Goal: Transaction & Acquisition: Purchase product/service

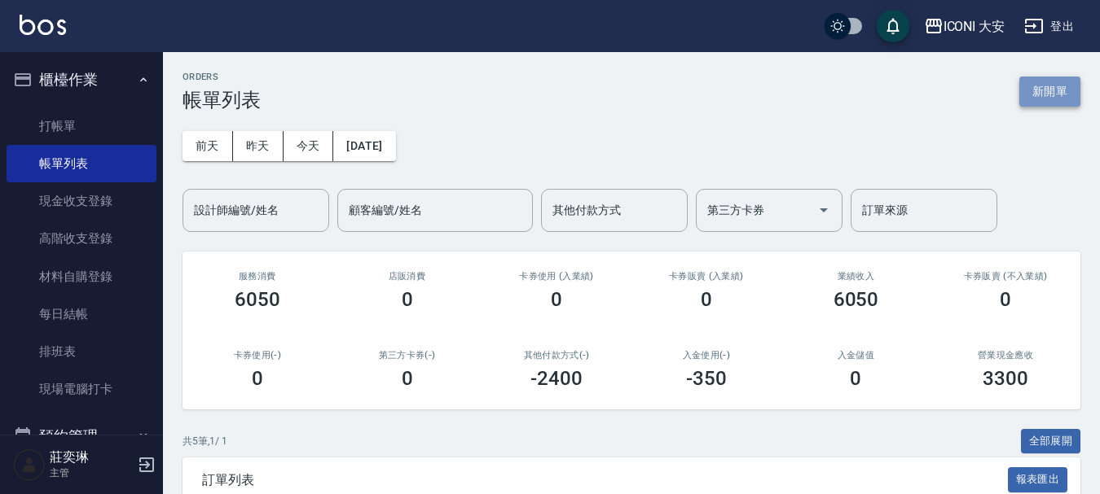
click at [1047, 100] on button "新開單" at bounding box center [1049, 92] width 61 height 30
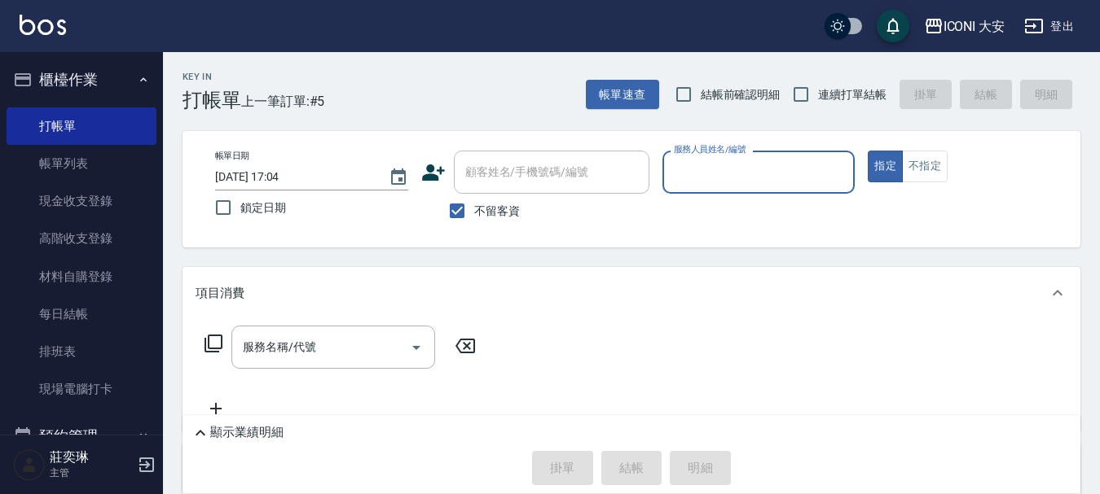
click at [750, 176] on input "服務人員姓名/編號" at bounding box center [759, 172] width 178 height 29
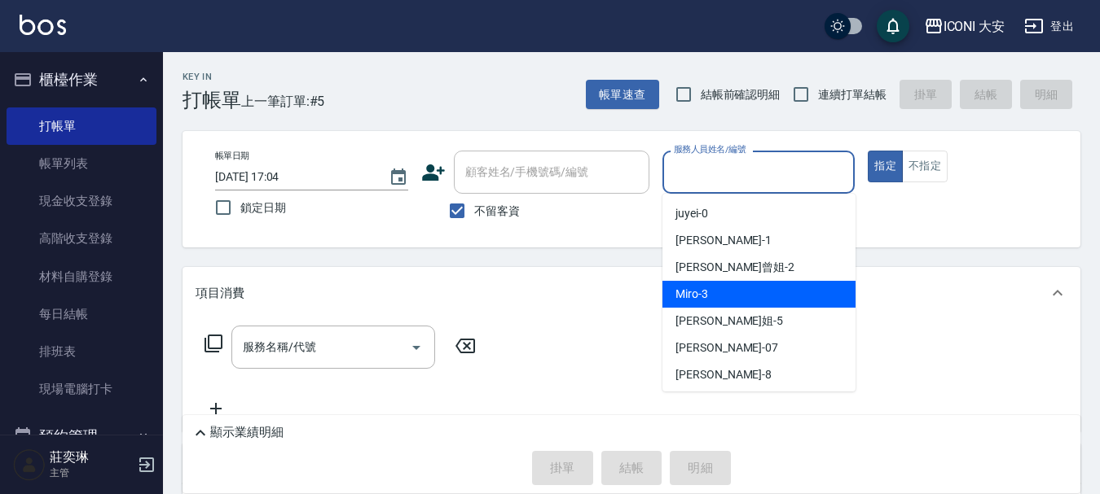
click at [754, 286] on div "Miro -3" at bounding box center [758, 294] width 193 height 27
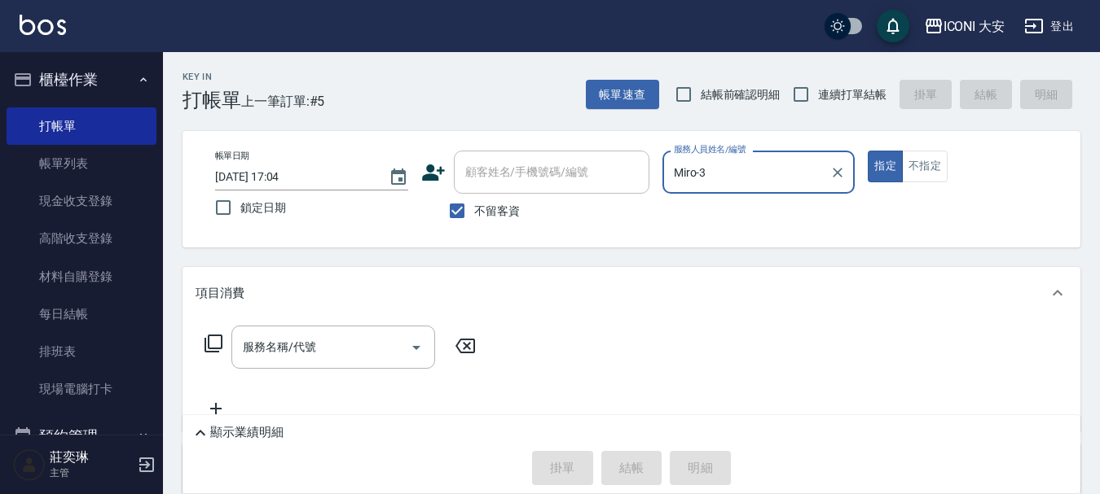
type input "Miro-3"
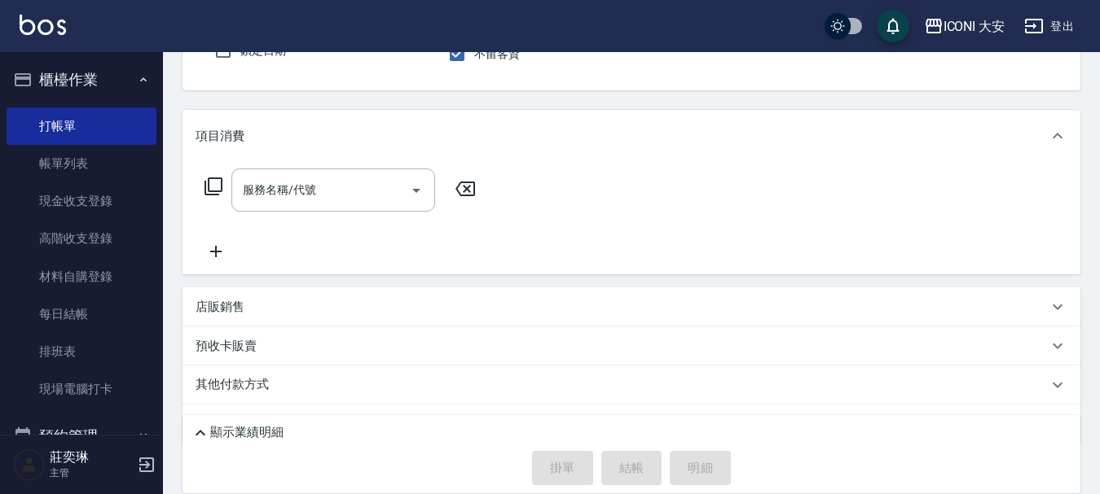
scroll to position [163, 0]
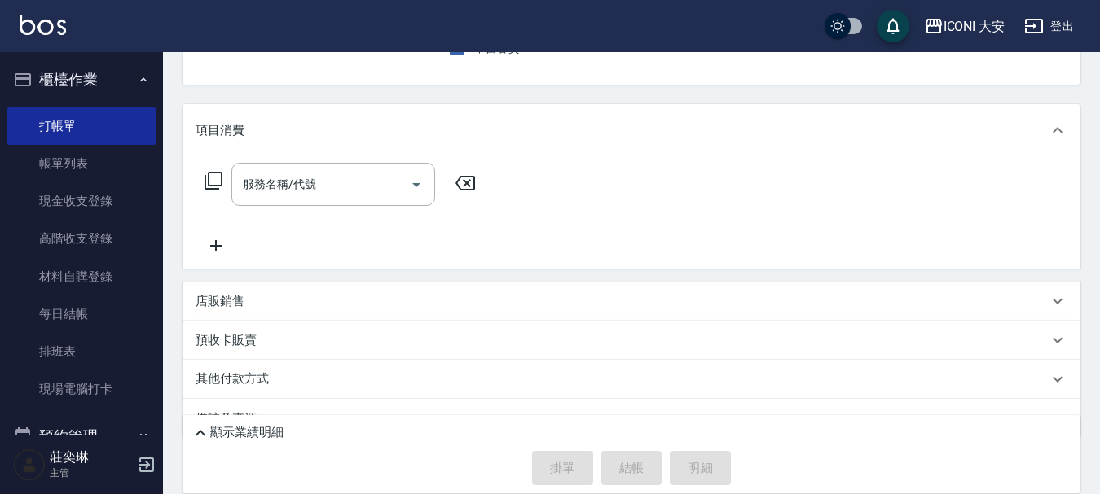
click at [213, 184] on icon at bounding box center [214, 181] width 20 height 20
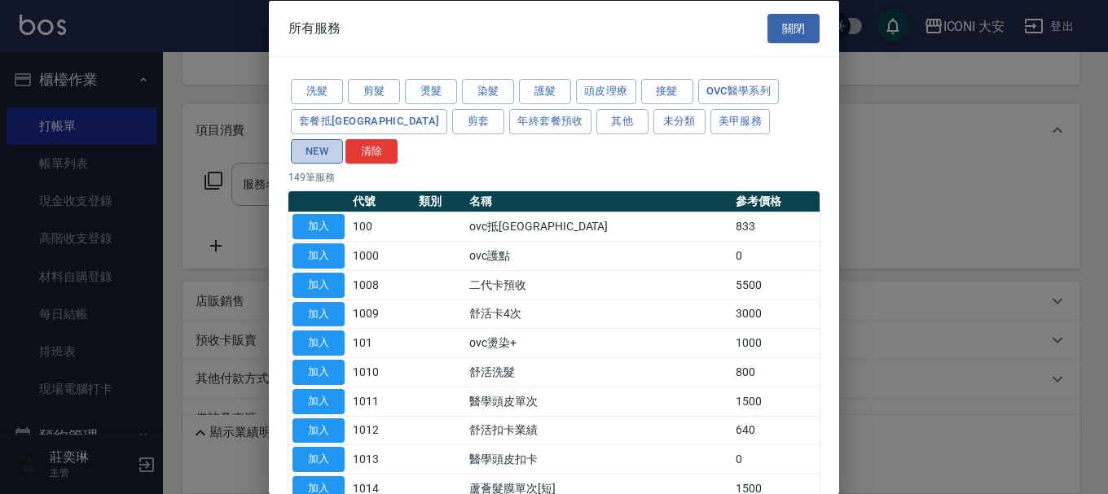
click at [343, 138] on button "NEW" at bounding box center [317, 150] width 52 height 25
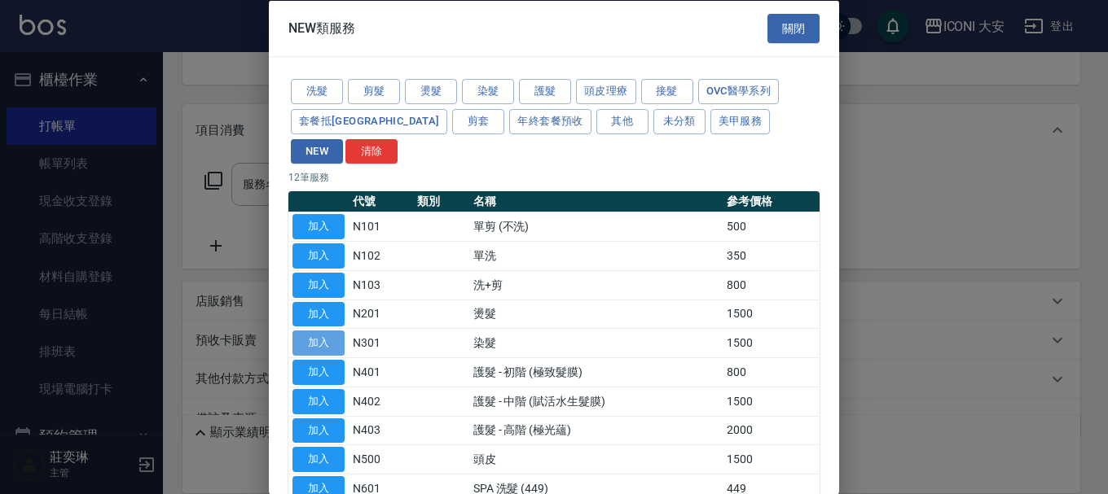
click at [317, 331] on button "加入" at bounding box center [318, 343] width 52 height 25
type input "染髮(N301)"
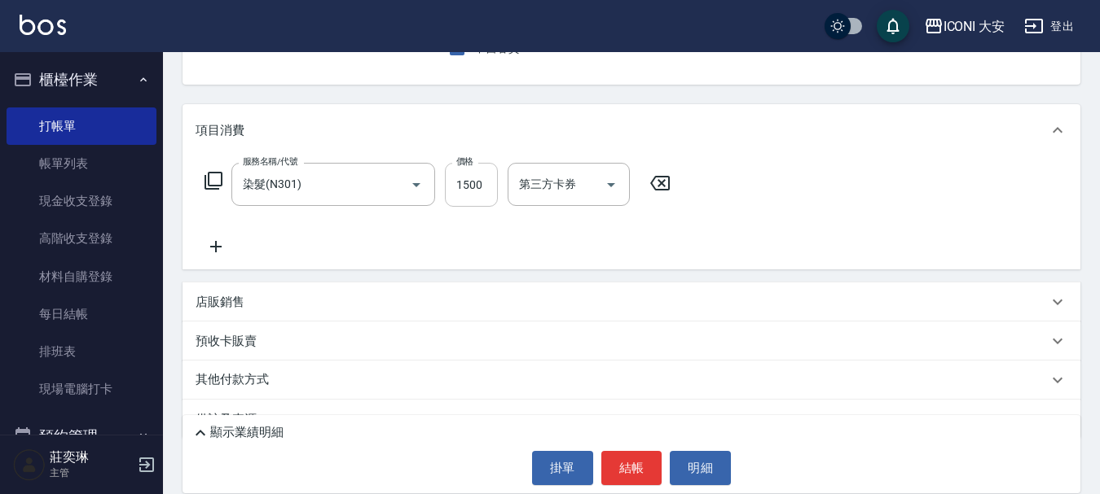
click at [458, 192] on input "1500" at bounding box center [471, 185] width 53 height 44
type input "1299"
click at [637, 475] on button "結帳" at bounding box center [631, 468] width 61 height 34
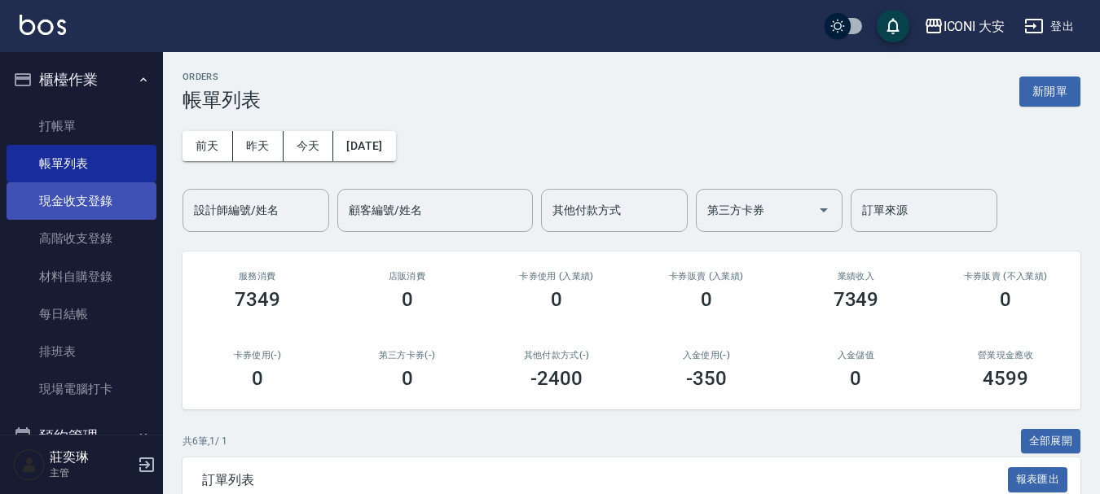
drag, startPoint x: 74, startPoint y: 200, endPoint x: 121, endPoint y: 204, distance: 47.4
click at [77, 203] on link "現金收支登錄" at bounding box center [82, 200] width 150 height 37
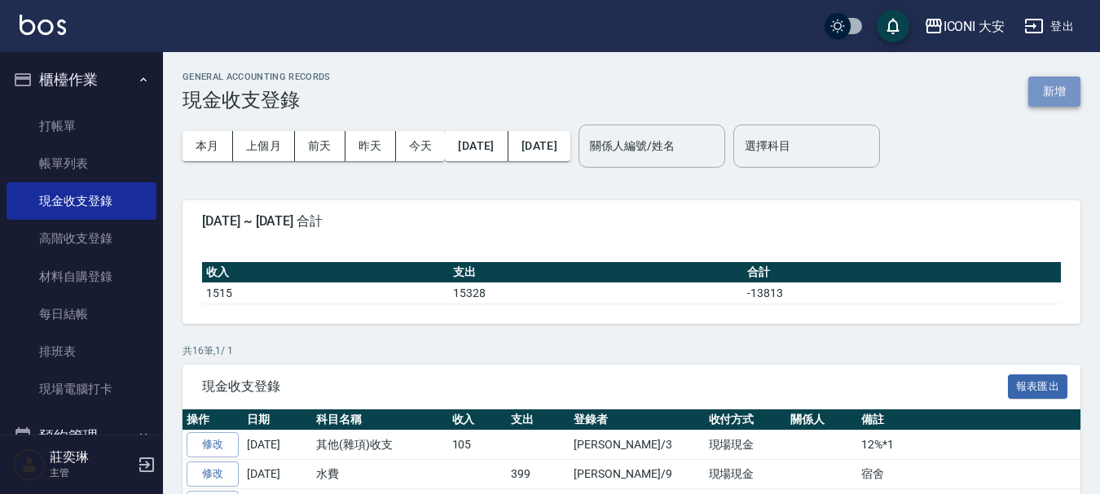
click at [1066, 86] on button "新增" at bounding box center [1054, 92] width 52 height 30
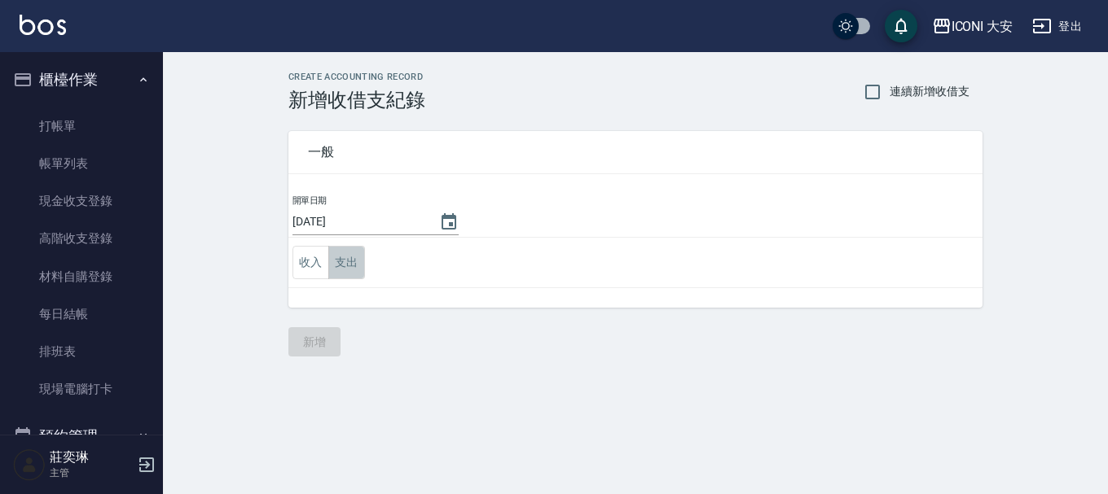
click at [352, 257] on button "支出" at bounding box center [346, 262] width 37 height 33
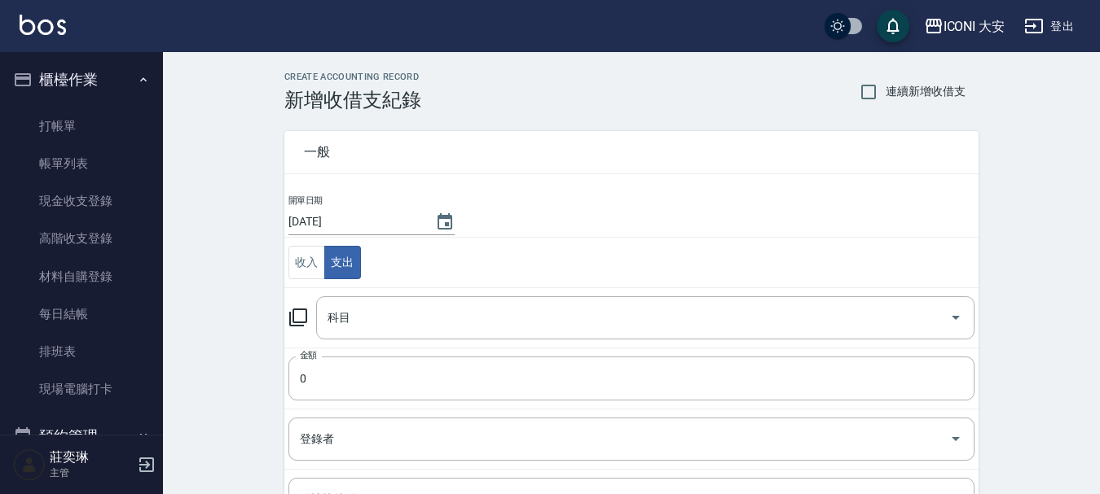
click at [301, 319] on icon at bounding box center [298, 318] width 20 height 20
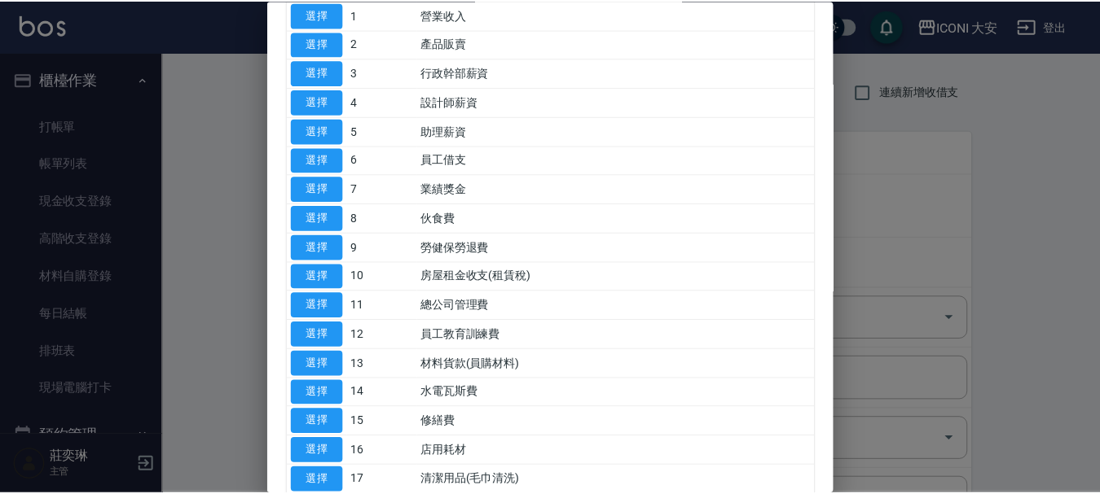
scroll to position [407, 0]
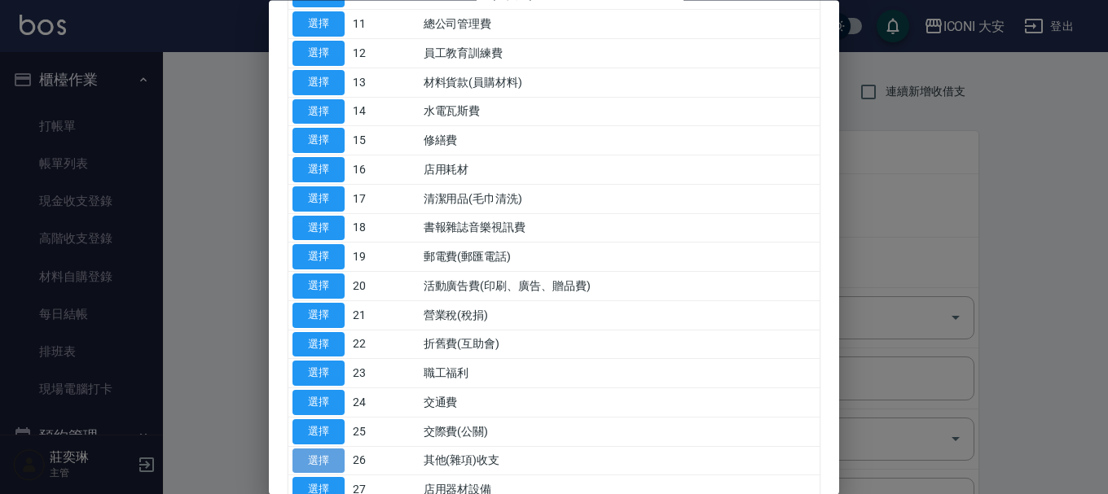
click at [318, 457] on button "選擇" at bounding box center [318, 461] width 52 height 25
type input "26 其他(雜項)收支"
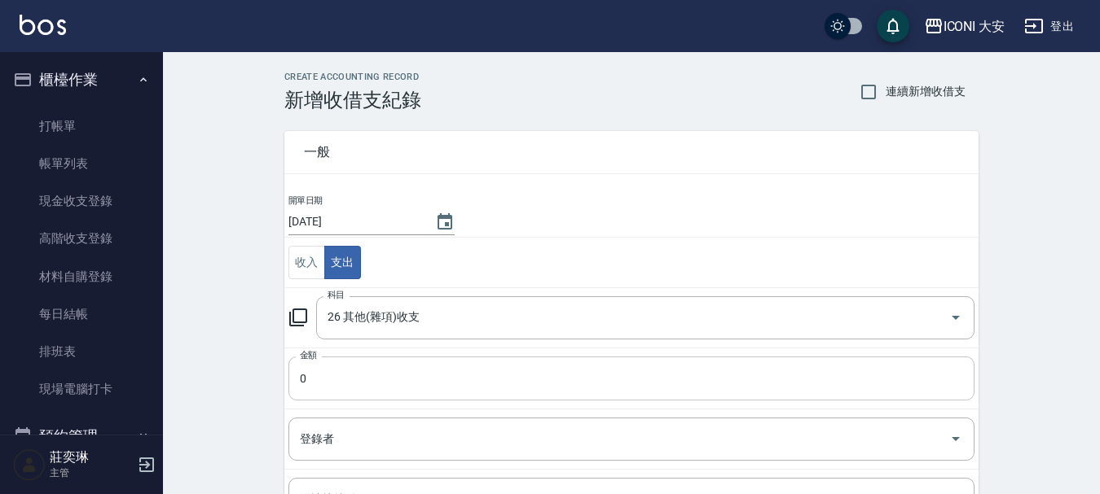
click at [355, 380] on input "0" at bounding box center [631, 379] width 686 height 44
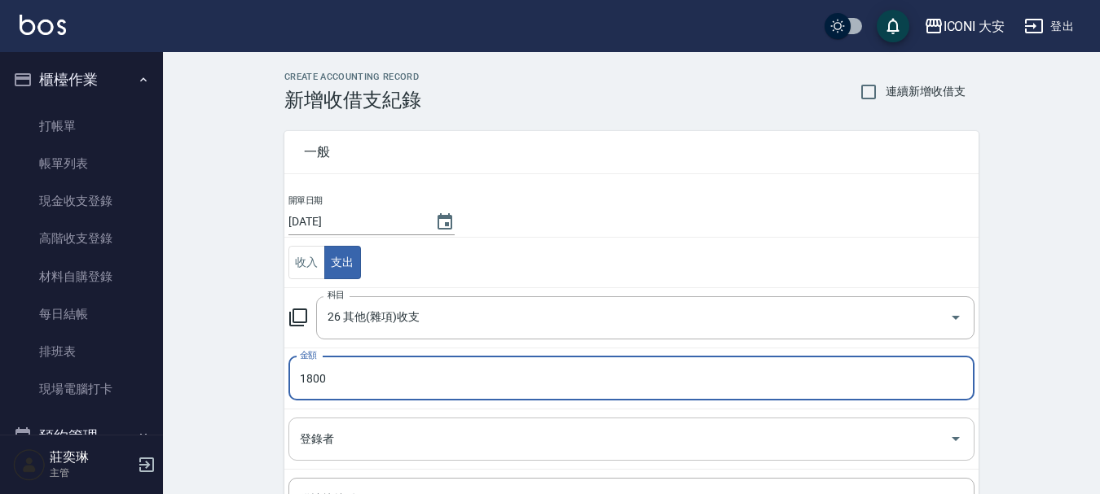
type input "1800"
click at [360, 448] on input "登錄者" at bounding box center [619, 439] width 647 height 29
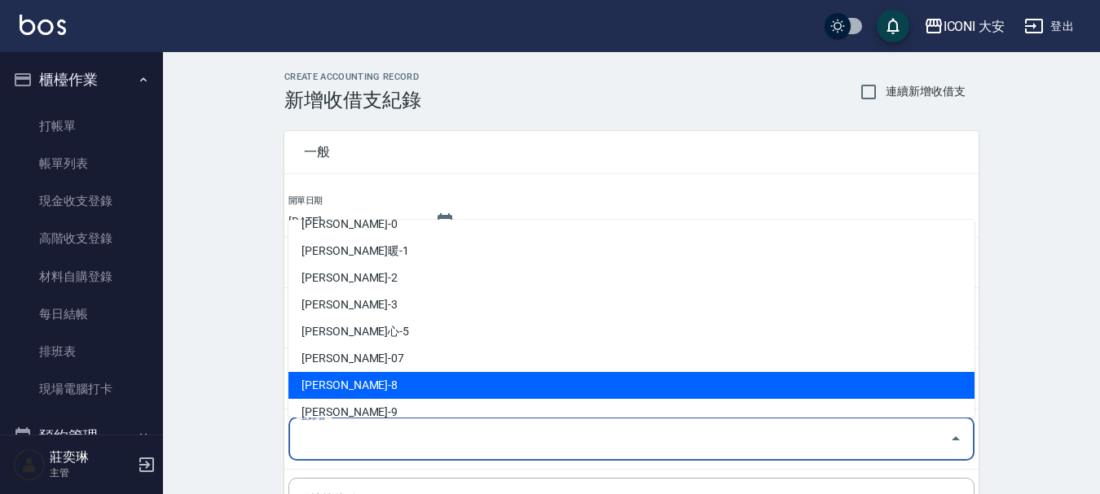
scroll to position [30, 0]
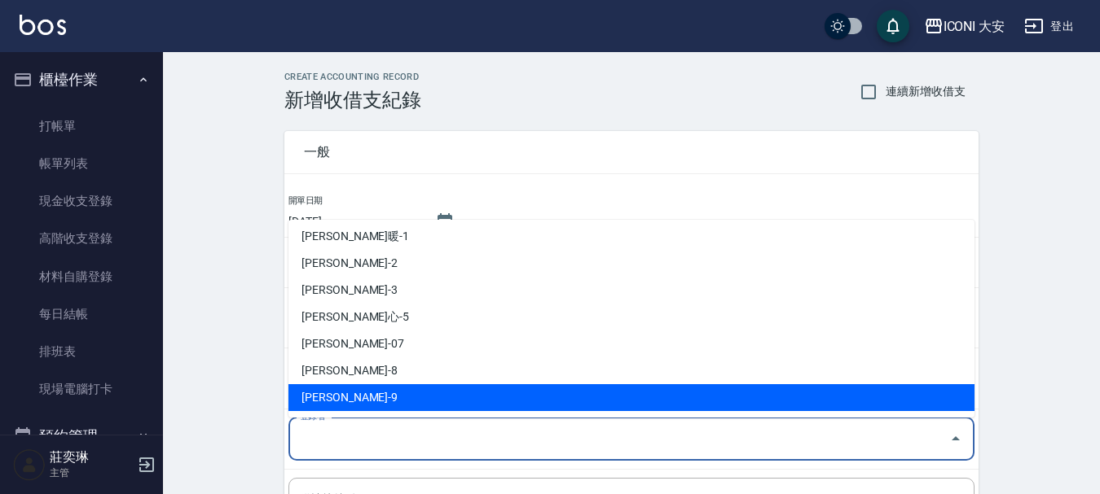
click at [360, 395] on li "[PERSON_NAME]-9" at bounding box center [631, 398] width 686 height 27
type input "[PERSON_NAME]-9"
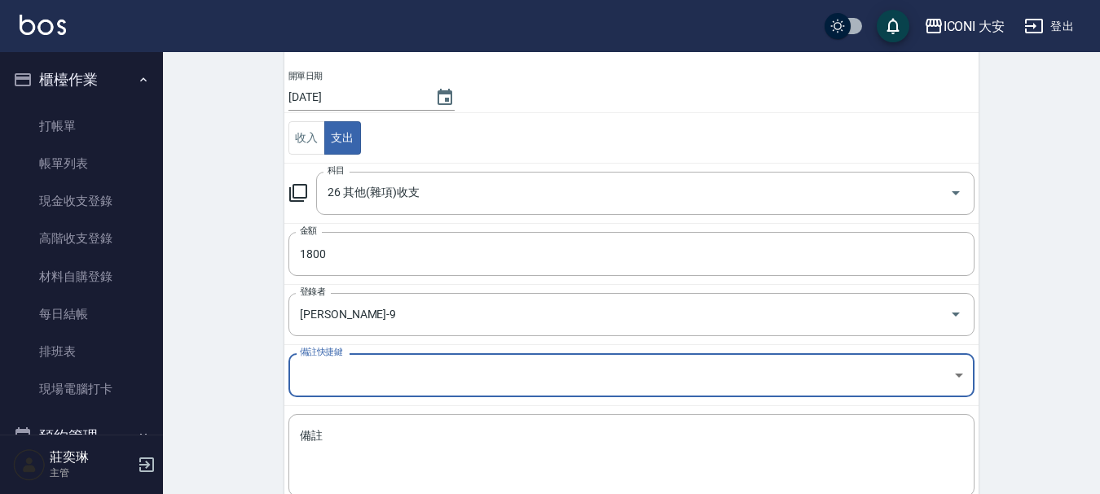
scroll to position [225, 0]
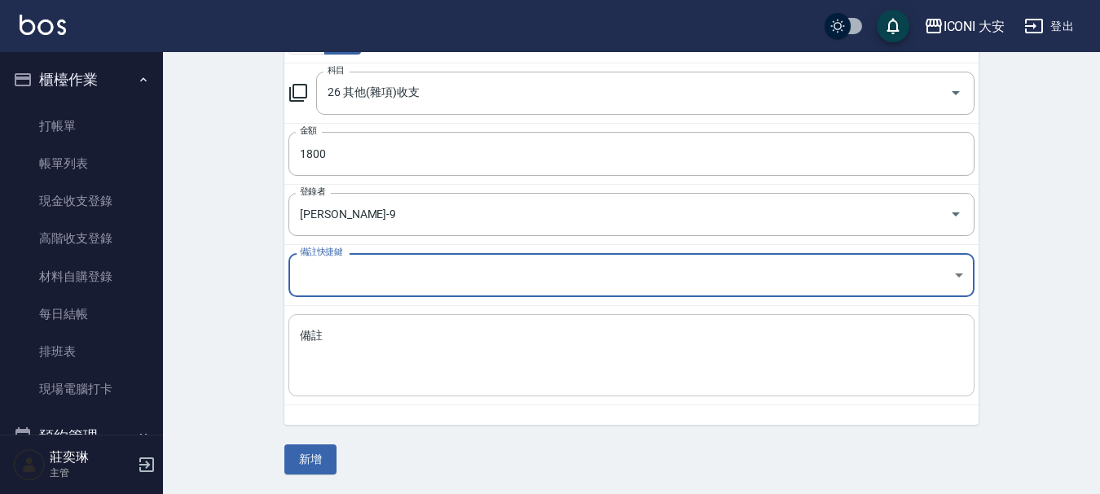
click at [412, 342] on textarea "備註" at bounding box center [631, 355] width 663 height 55
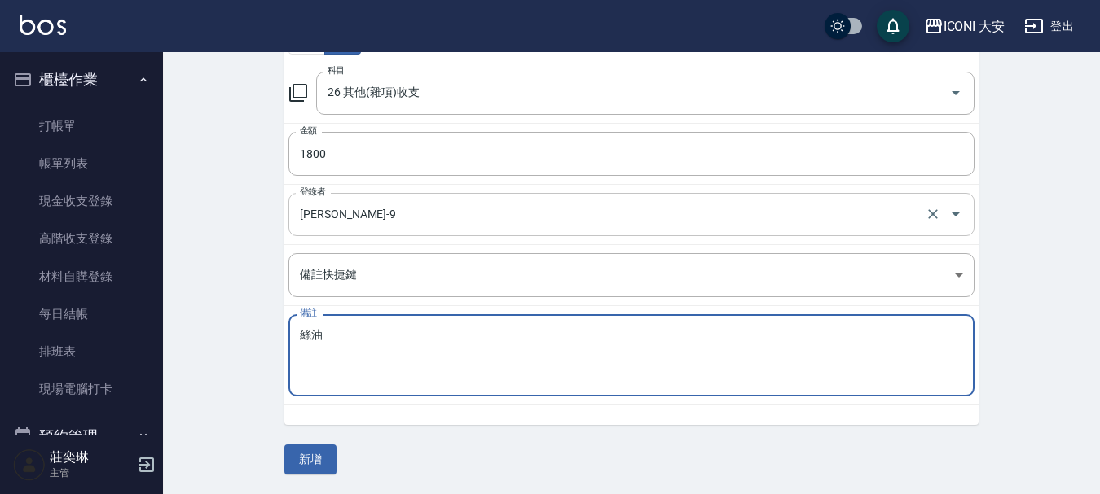
type textarea "絲油"
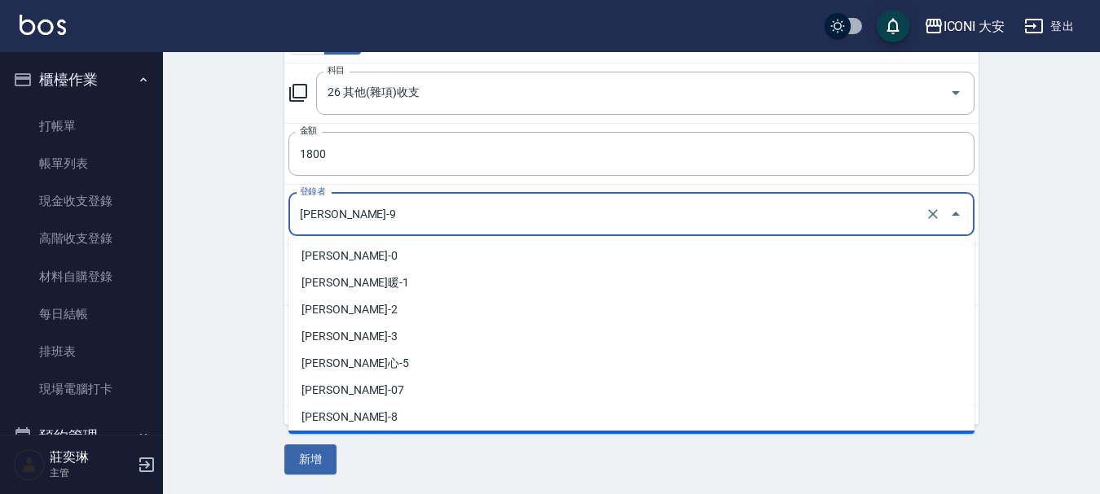
click at [356, 205] on input "[PERSON_NAME]-9" at bounding box center [609, 214] width 626 height 29
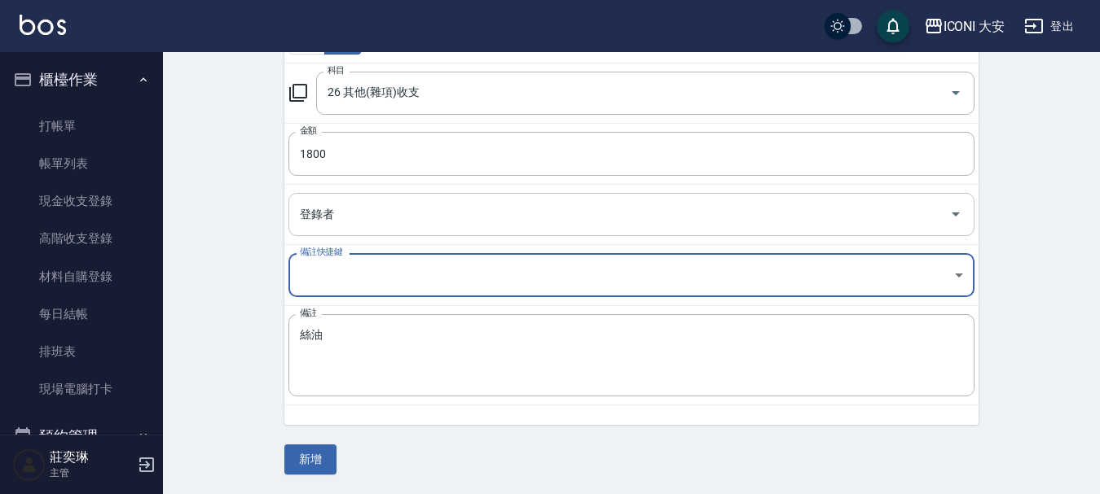
click at [360, 218] on input "登錄者" at bounding box center [619, 214] width 647 height 29
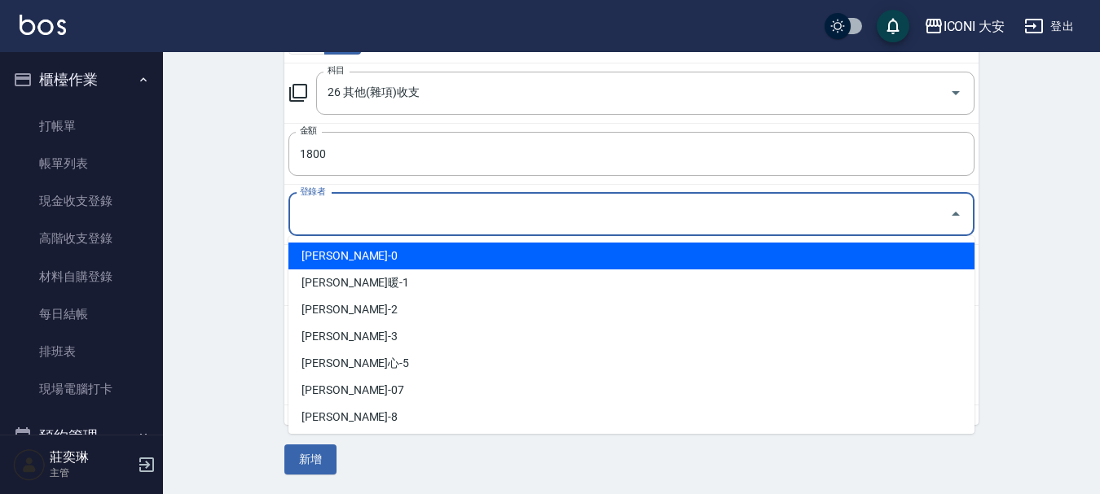
click at [348, 249] on li "[PERSON_NAME]-0" at bounding box center [631, 256] width 686 height 27
type input "[PERSON_NAME]-0"
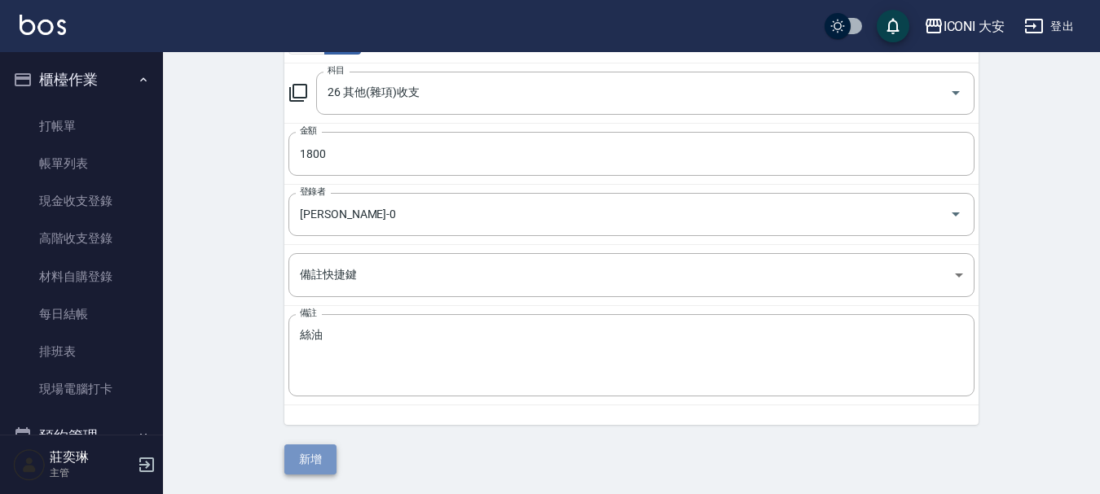
click at [315, 452] on button "新增" at bounding box center [310, 460] width 52 height 30
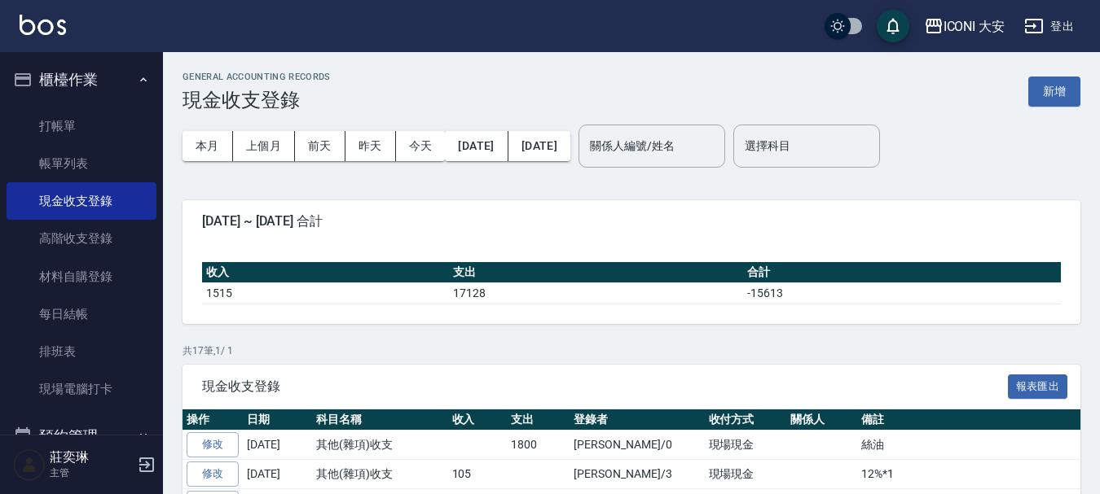
drag, startPoint x: 620, startPoint y: -3, endPoint x: 827, endPoint y: -99, distance: 227.8
drag, startPoint x: 827, startPoint y: -99, endPoint x: 134, endPoint y: 122, distance: 727.6
click at [96, 121] on link "打帳單" at bounding box center [82, 126] width 150 height 37
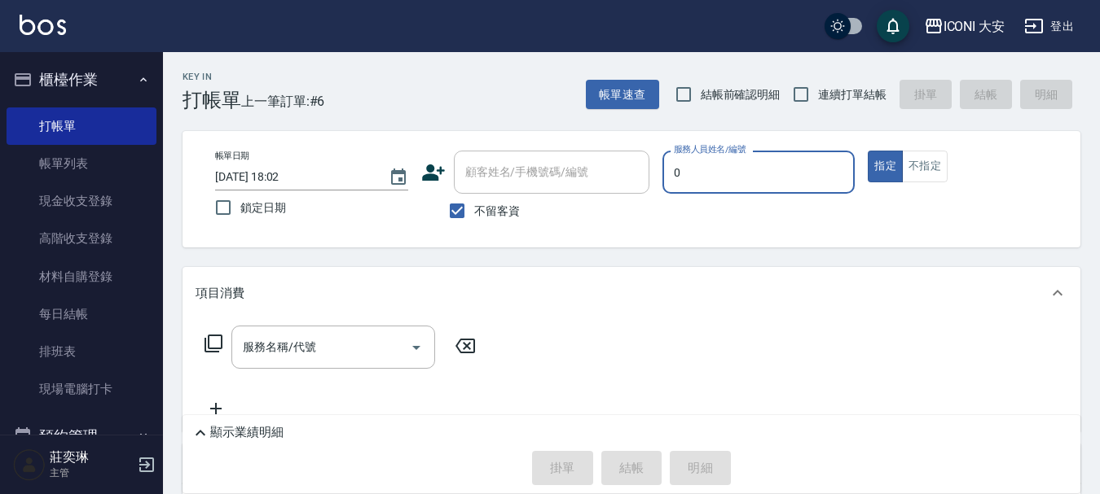
type input "juyei-0"
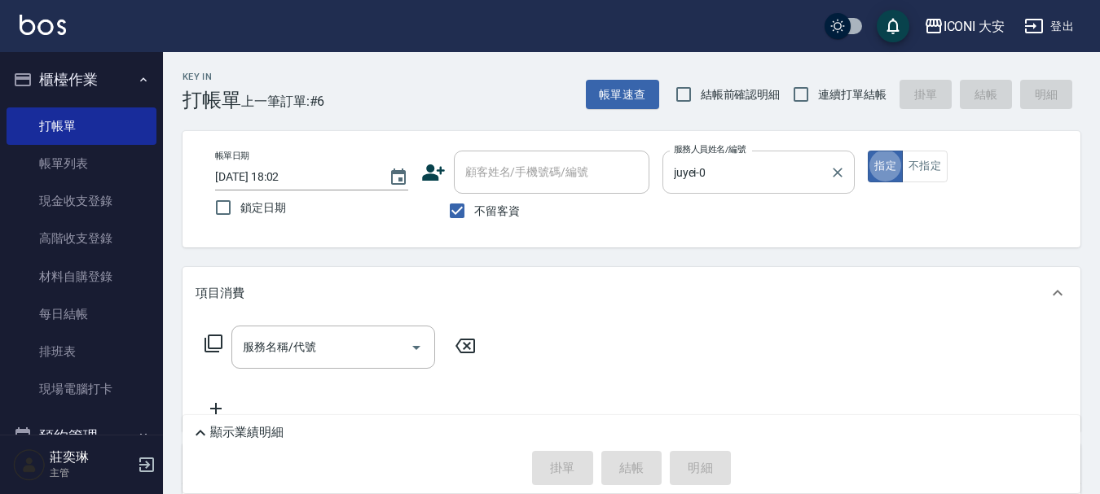
type button "true"
drag, startPoint x: 893, startPoint y: 160, endPoint x: 875, endPoint y: 163, distance: 18.1
click at [881, 162] on button "指定" at bounding box center [885, 167] width 35 height 32
click at [325, 338] on input "服務名稱/代號" at bounding box center [321, 347] width 165 height 29
click at [218, 345] on icon at bounding box center [214, 344] width 20 height 20
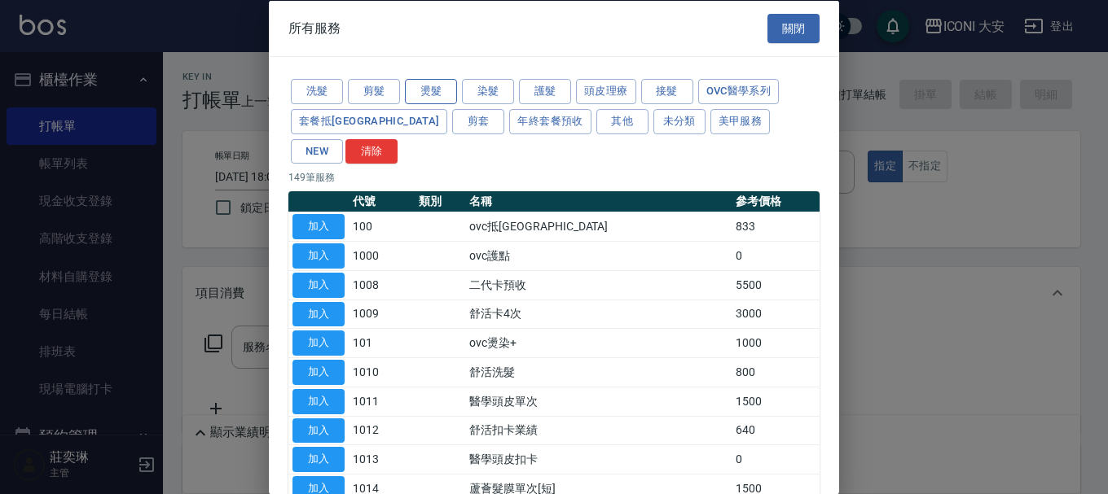
click at [420, 90] on button "燙髮" at bounding box center [431, 91] width 52 height 25
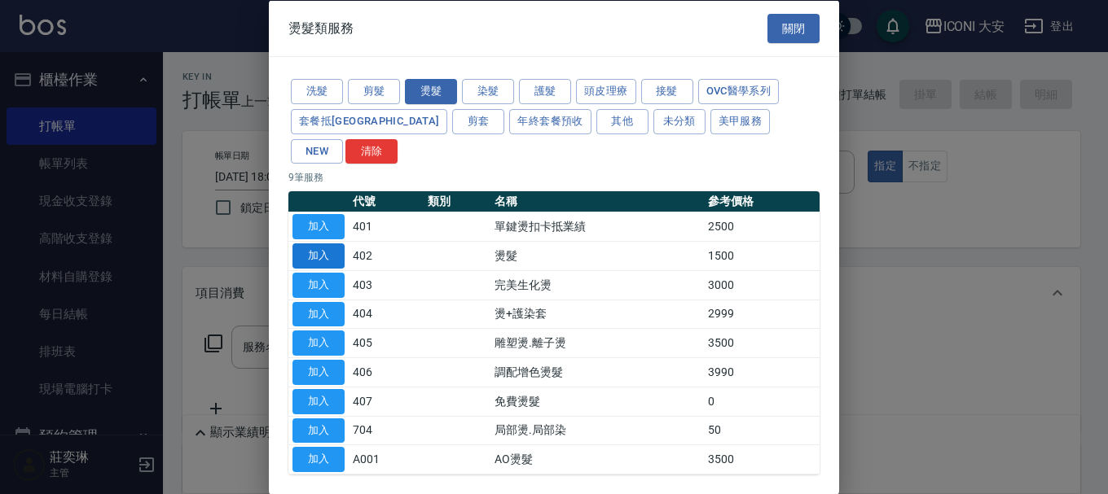
click at [320, 244] on button "加入" at bounding box center [318, 256] width 52 height 25
type input "燙髮(402)"
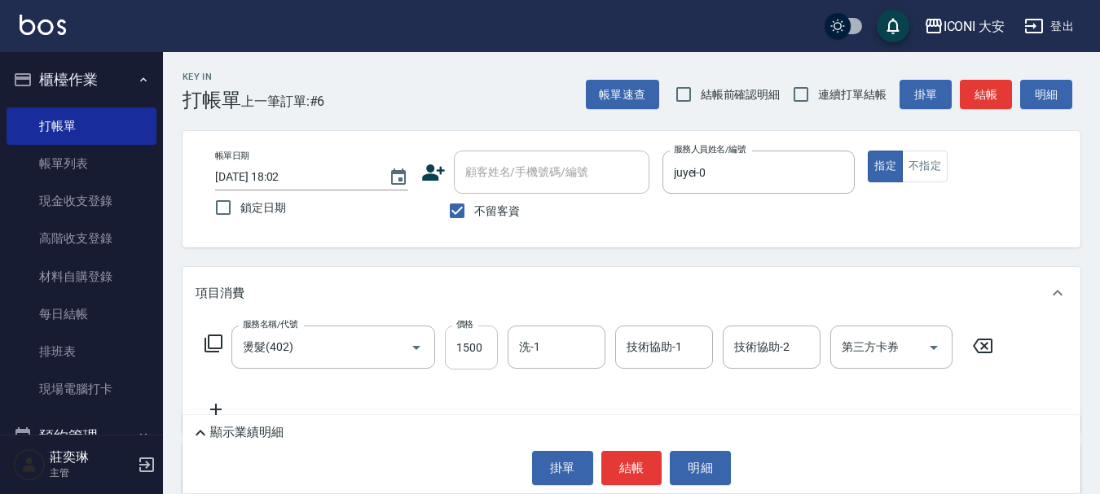
click at [491, 345] on input "1500" at bounding box center [471, 348] width 53 height 44
click at [489, 347] on input "280" at bounding box center [471, 348] width 53 height 44
type input "2800"
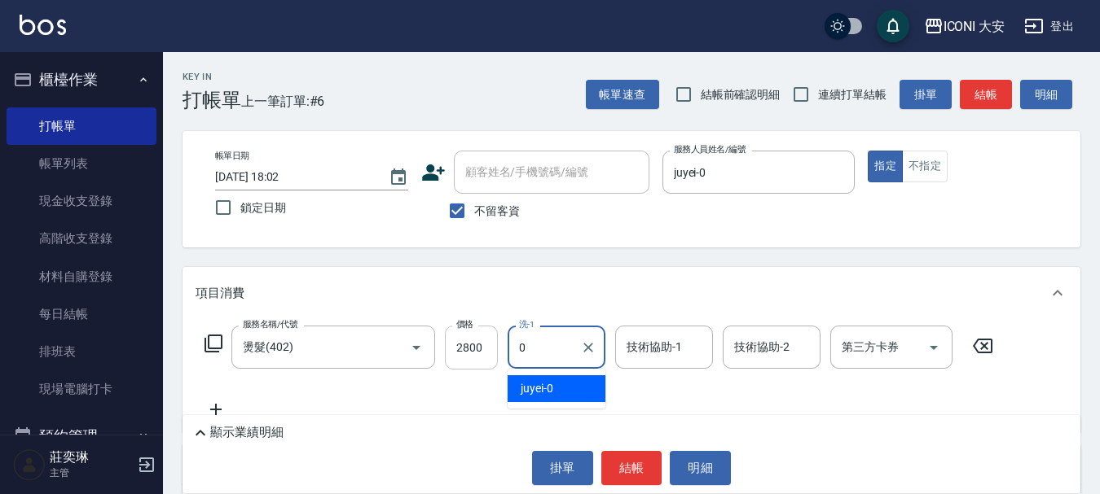
type input "juyei-0"
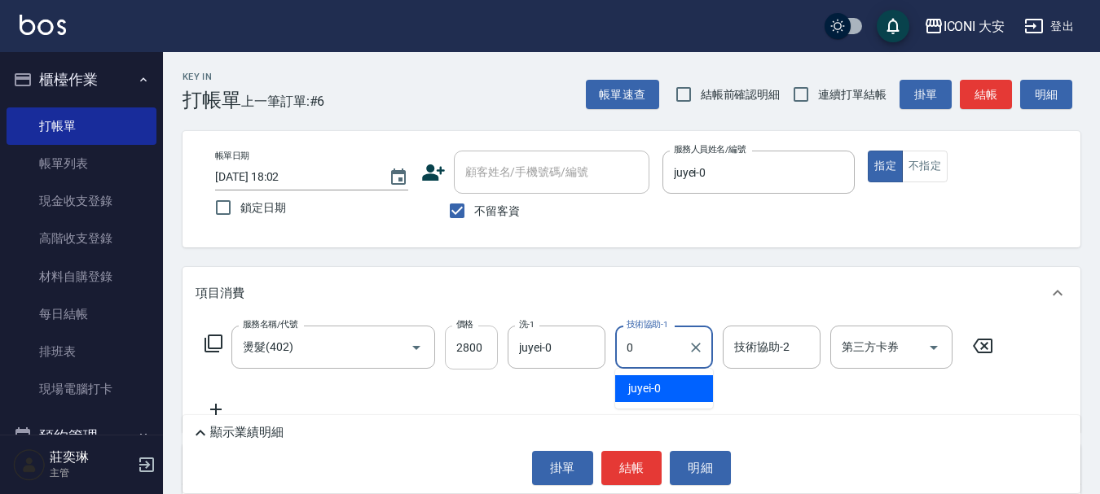
type input "juyei-0"
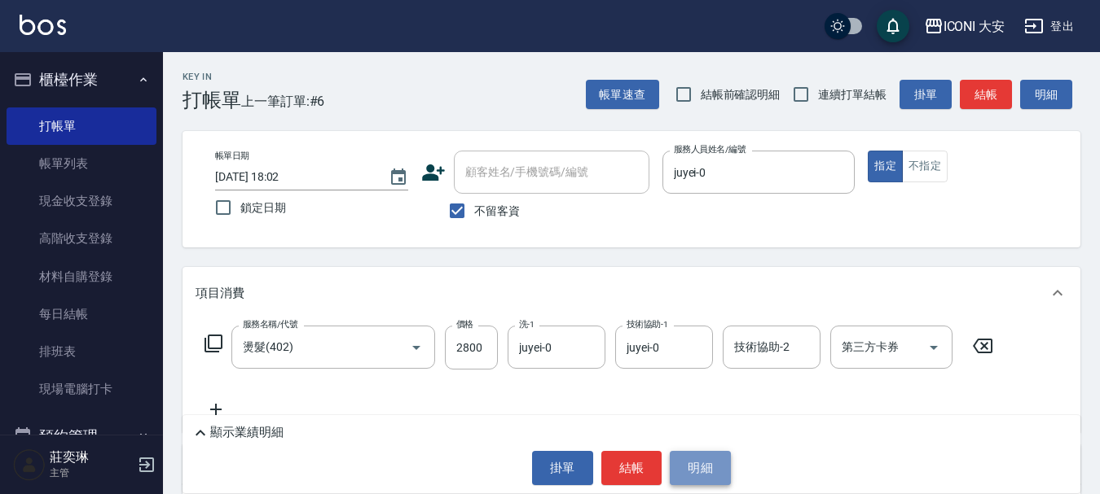
click at [708, 463] on button "明細" at bounding box center [700, 468] width 61 height 34
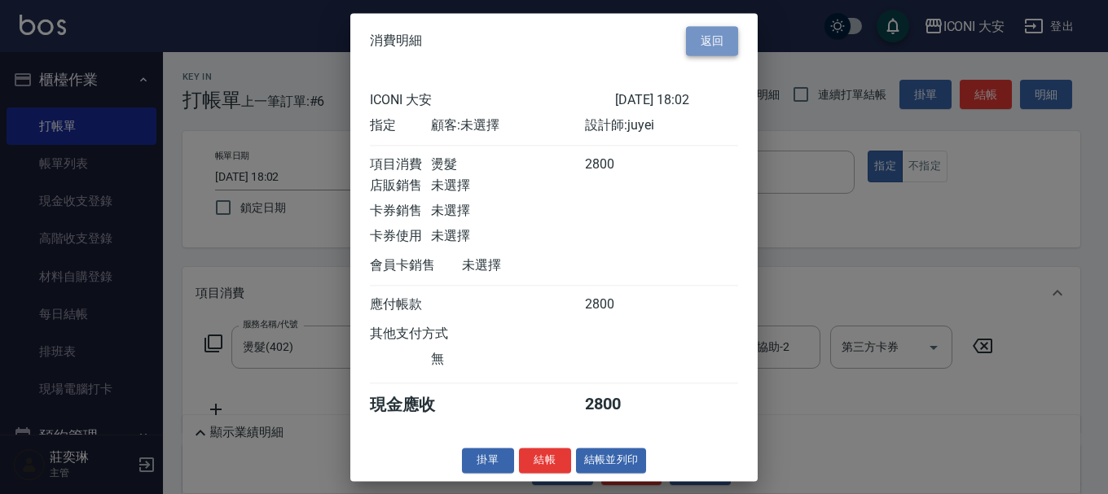
click at [727, 29] on button "返回" at bounding box center [712, 41] width 52 height 30
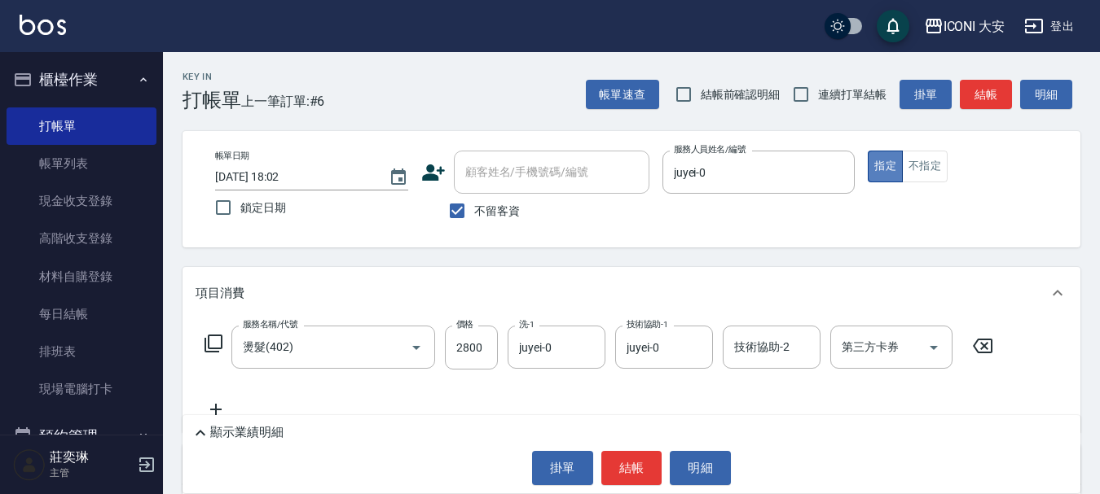
click at [895, 172] on button "指定" at bounding box center [885, 167] width 35 height 32
click at [632, 466] on button "結帳" at bounding box center [631, 468] width 61 height 34
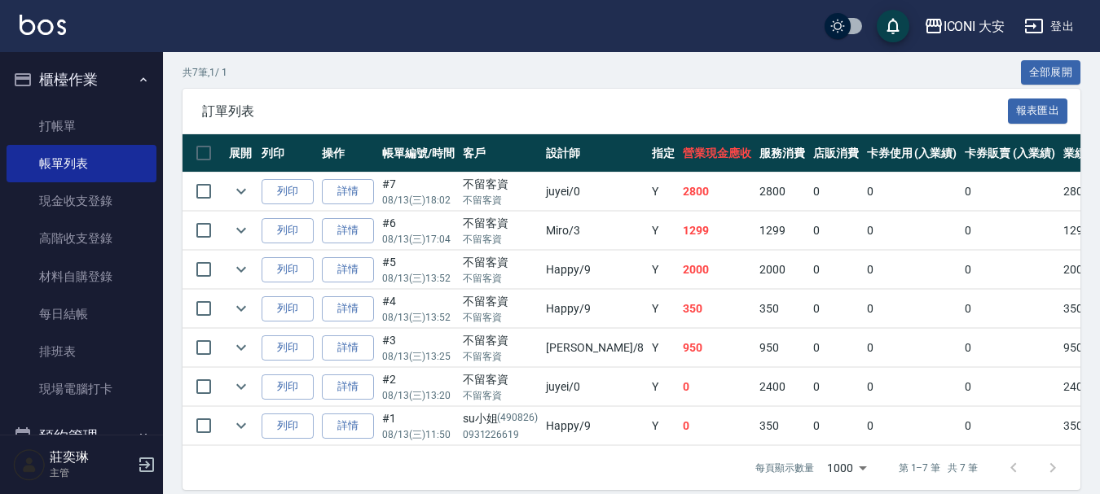
scroll to position [397, 0]
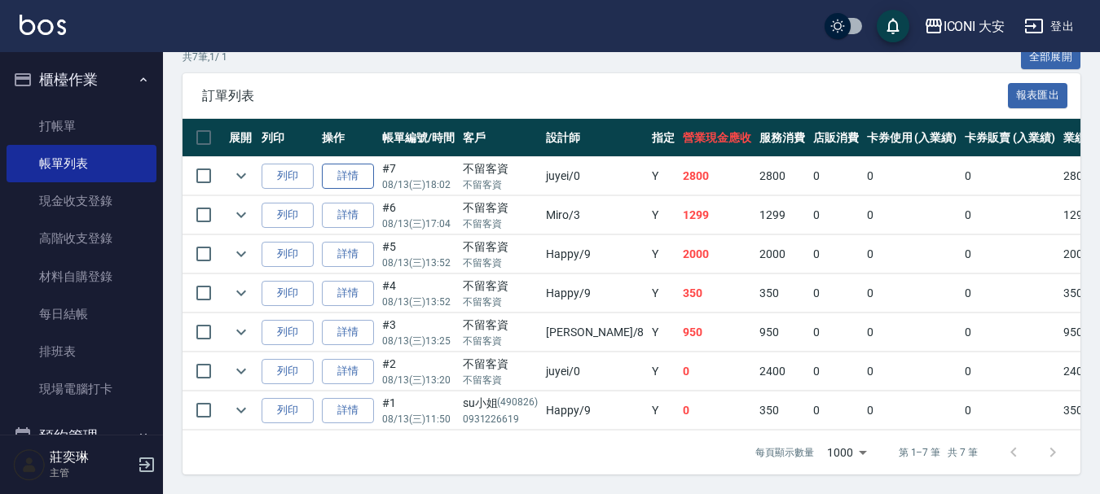
click at [345, 165] on link "詳情" at bounding box center [348, 176] width 52 height 25
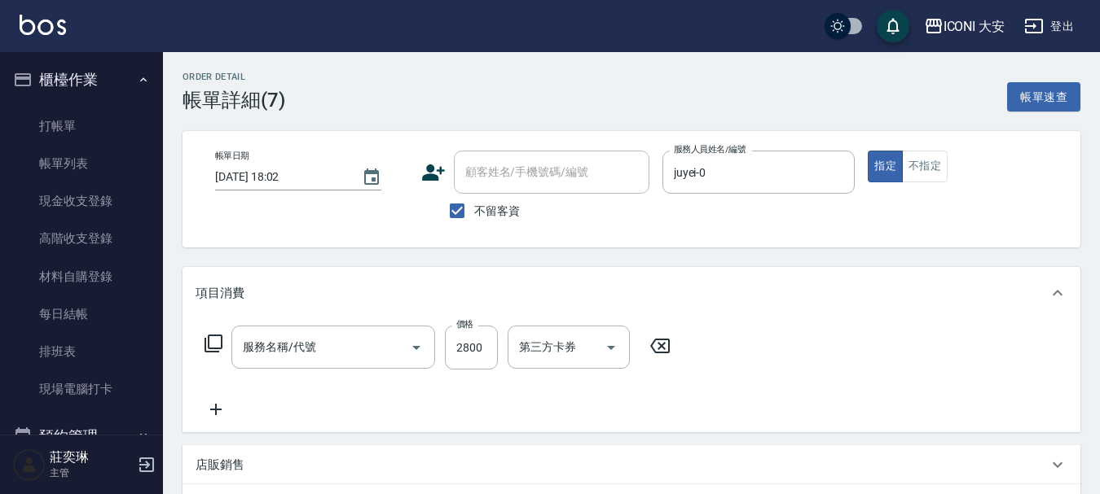
type input "[DATE] 18:02"
checkbox input "true"
type input "juyei-0"
type input "燙髮(402)"
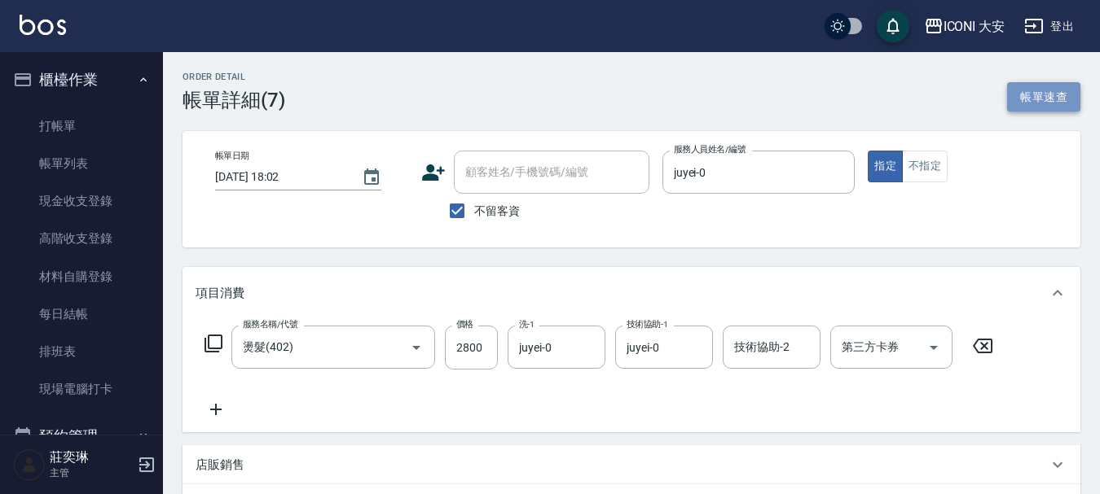
click at [1028, 95] on button "帳單速查" at bounding box center [1043, 97] width 73 height 30
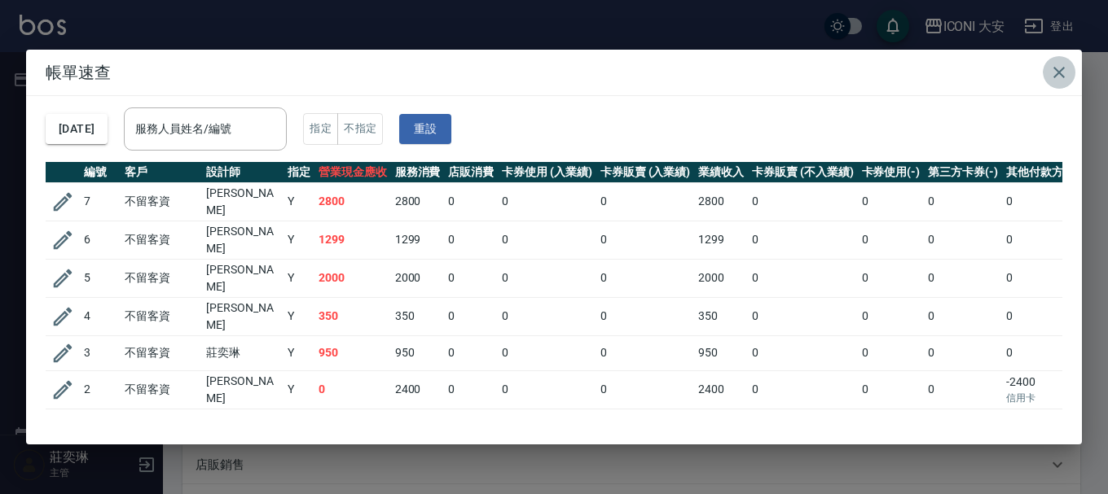
click at [1057, 69] on icon "button" at bounding box center [1059, 73] width 20 height 20
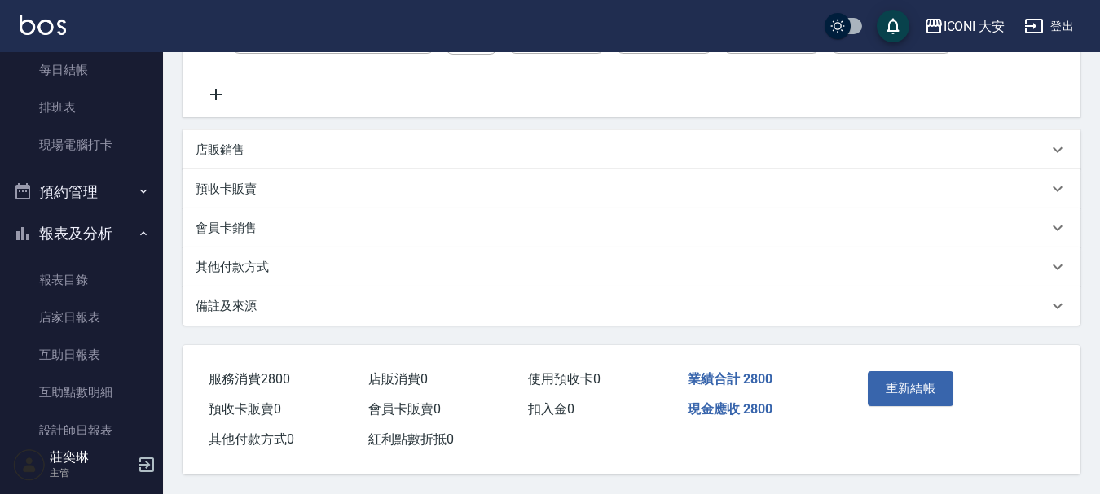
scroll to position [323, 0]
click at [899, 380] on button "重新結帳" at bounding box center [911, 388] width 86 height 34
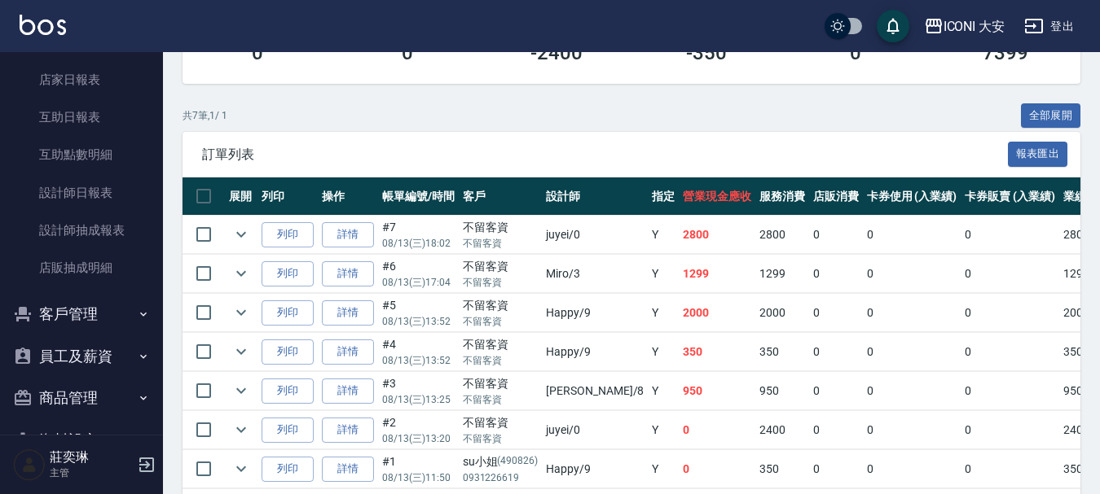
scroll to position [489, 0]
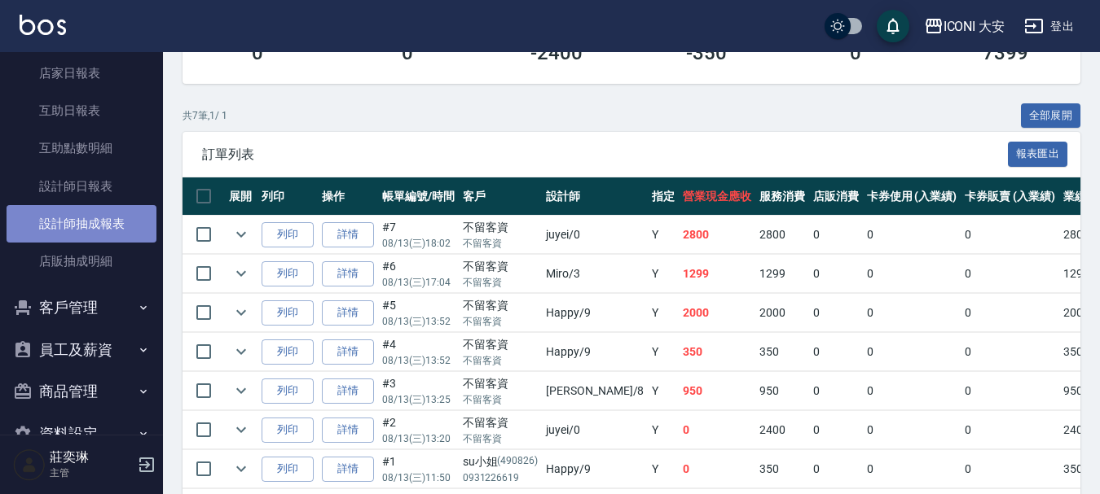
click at [98, 218] on link "設計師抽成報表" at bounding box center [82, 223] width 150 height 37
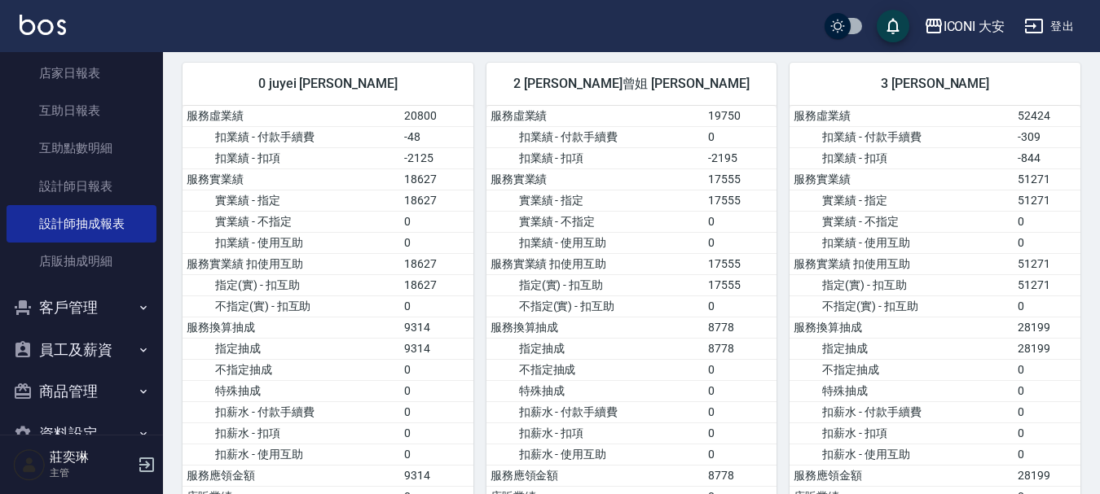
scroll to position [407, 0]
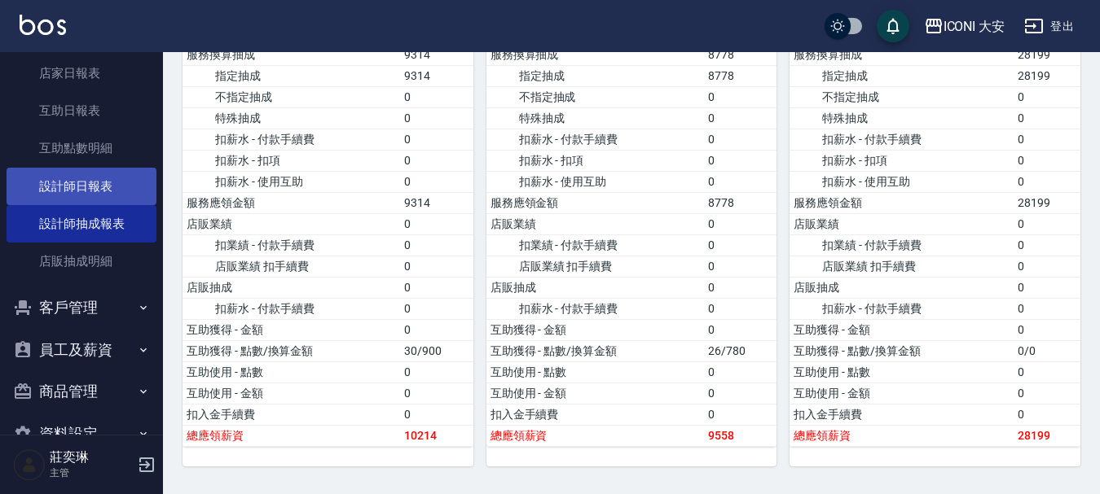
click at [94, 181] on link "設計師日報表" at bounding box center [82, 186] width 150 height 37
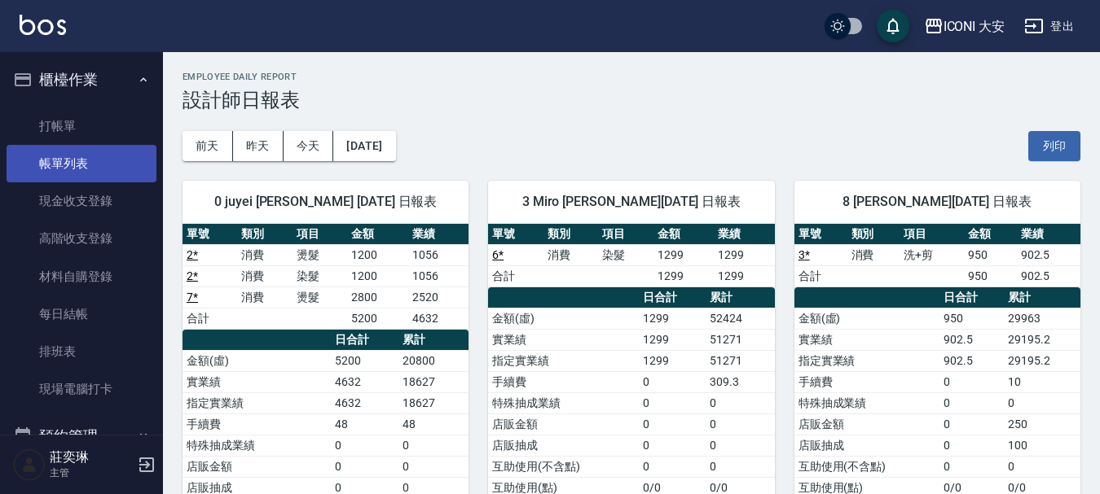
click at [86, 164] on link "帳單列表" at bounding box center [82, 163] width 150 height 37
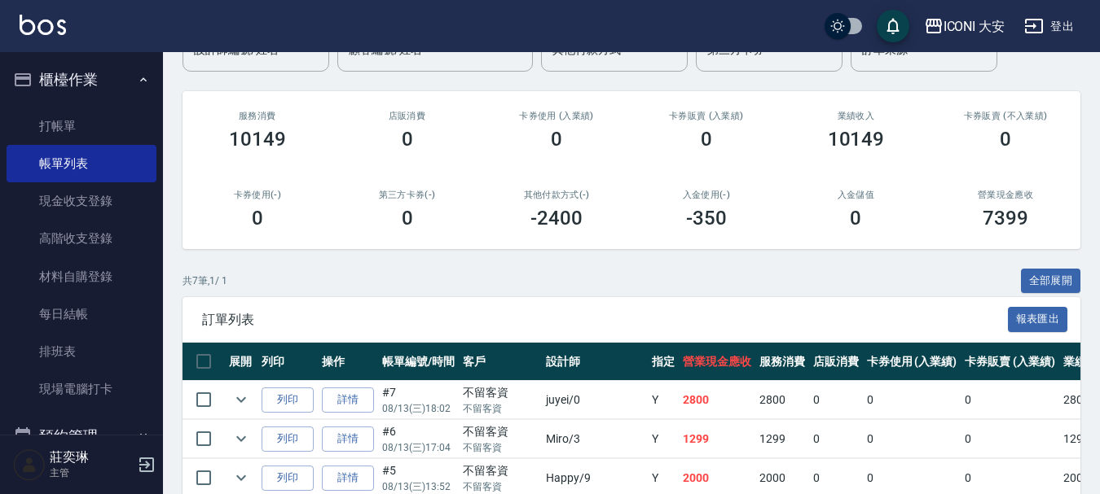
scroll to position [397, 0]
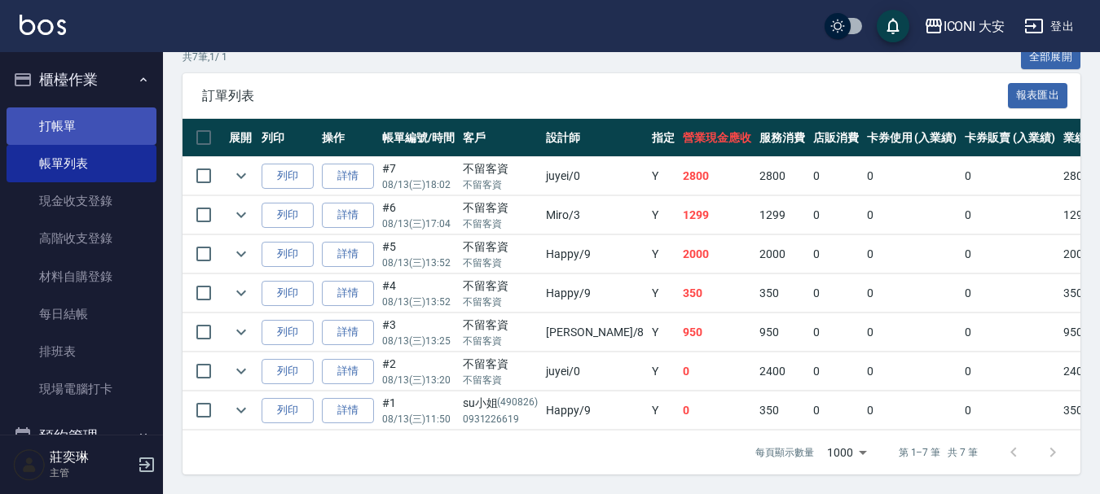
click at [81, 125] on link "打帳單" at bounding box center [82, 126] width 150 height 37
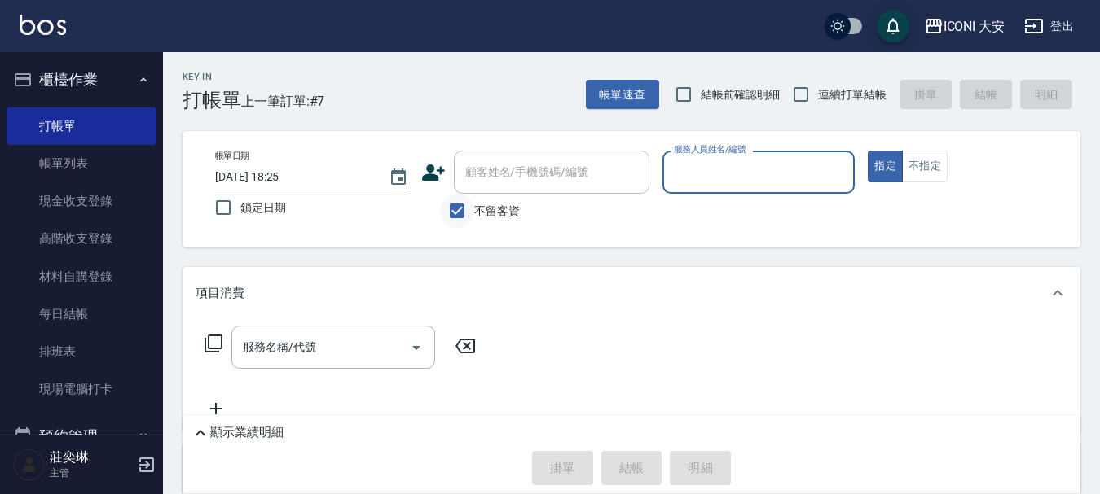
click at [463, 208] on input "不留客資" at bounding box center [457, 211] width 34 height 34
checkbox input "false"
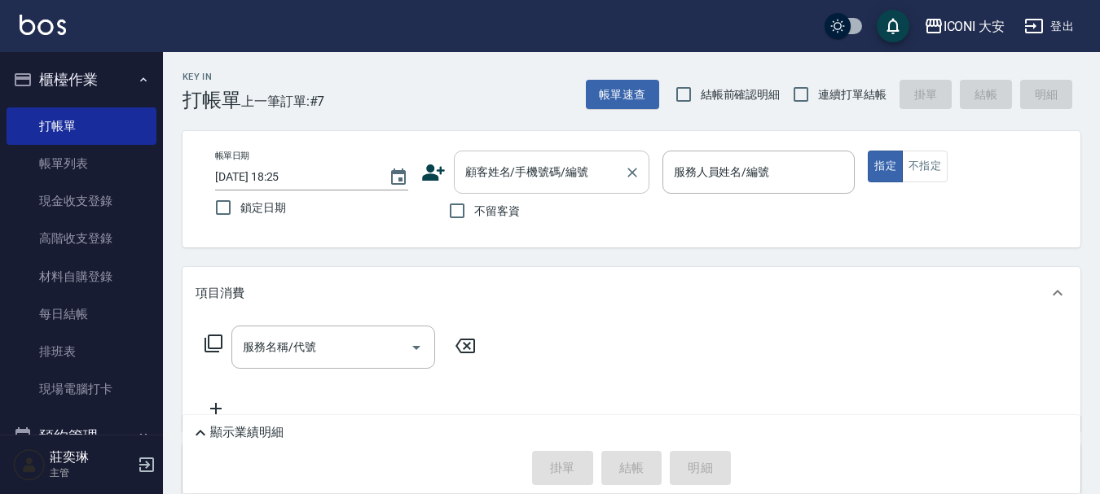
click at [463, 182] on input "顧客姓名/手機號碼/編號" at bounding box center [539, 172] width 156 height 29
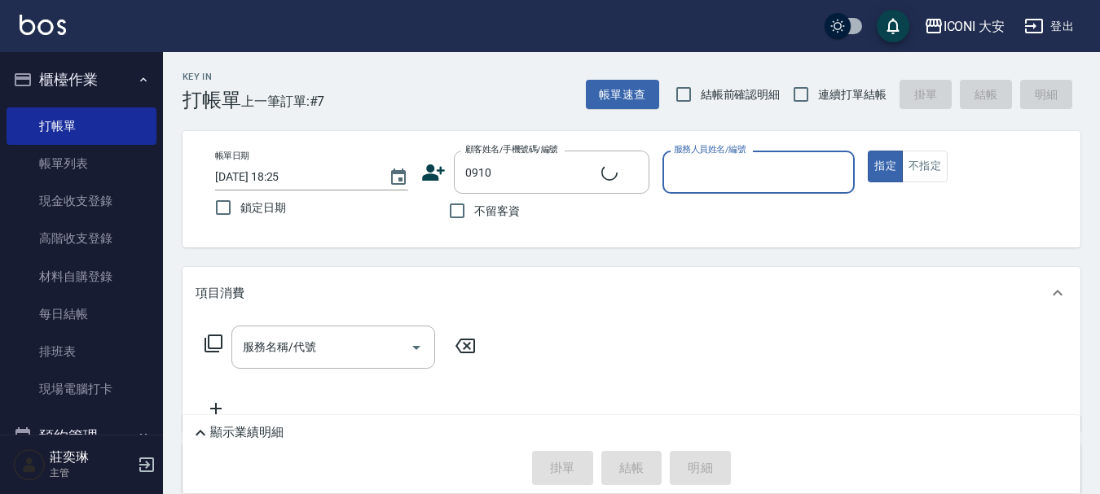
type input "[PERSON_NAME]/0910221762/0910"
type input "Happy-9"
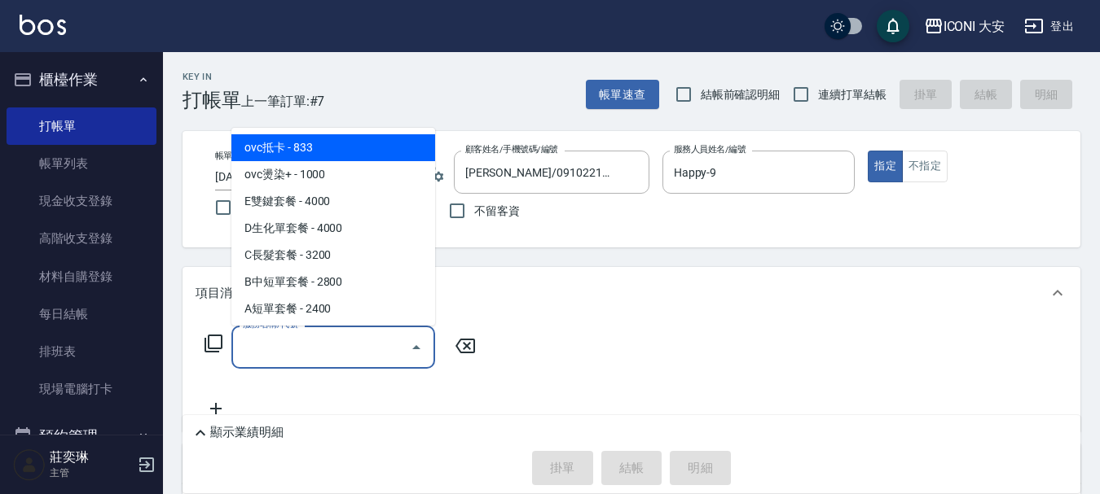
click at [289, 343] on input "服務名稱/代號" at bounding box center [321, 347] width 165 height 29
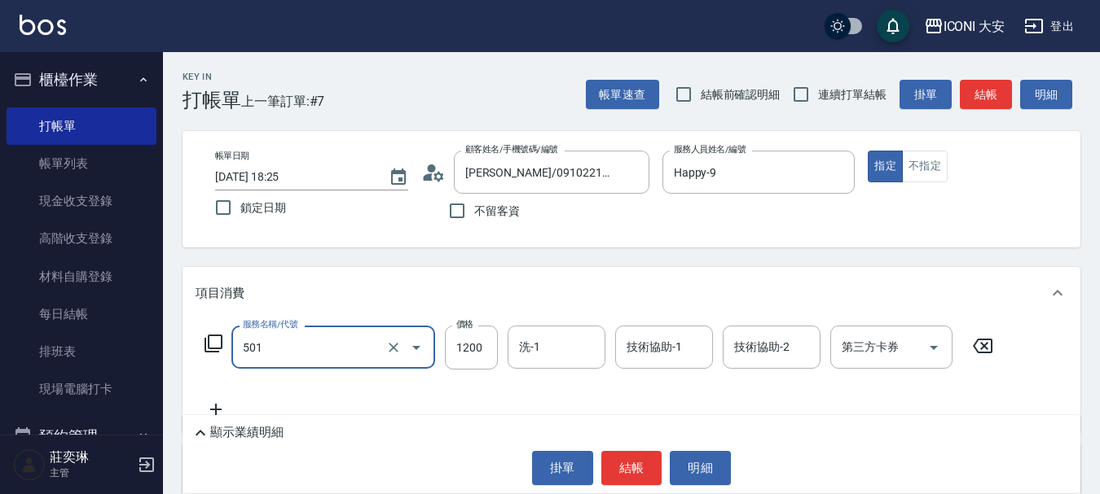
type input "染髮(501)"
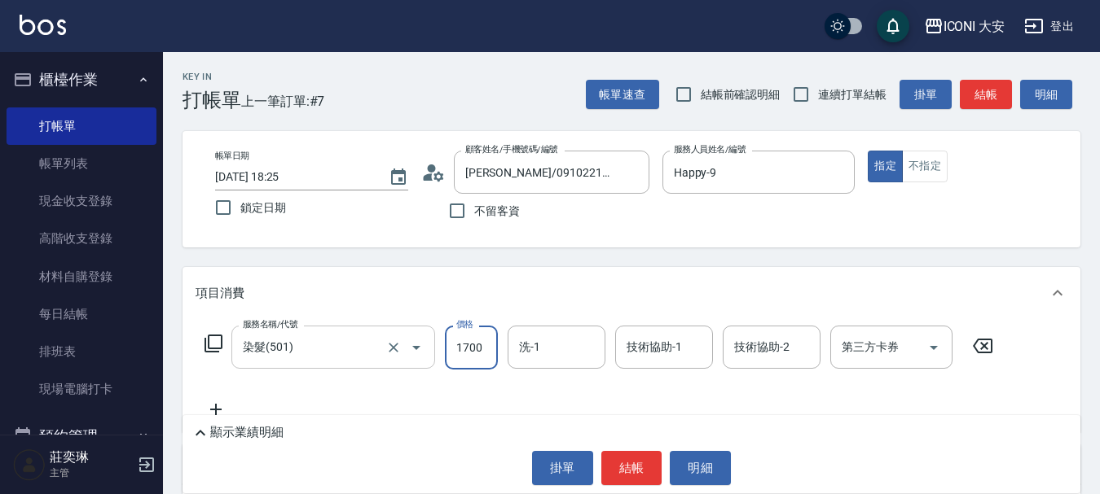
type input "1700"
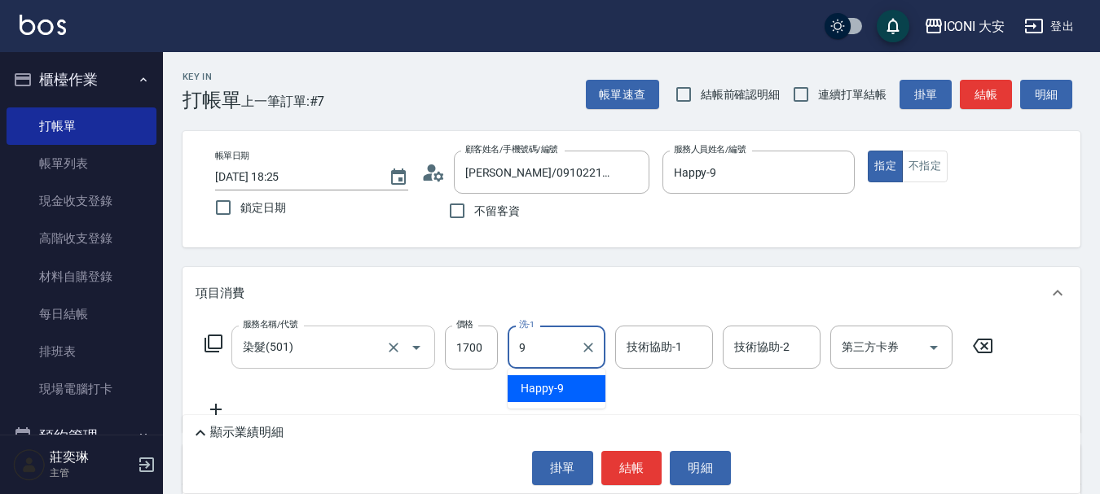
type input "Happy-9"
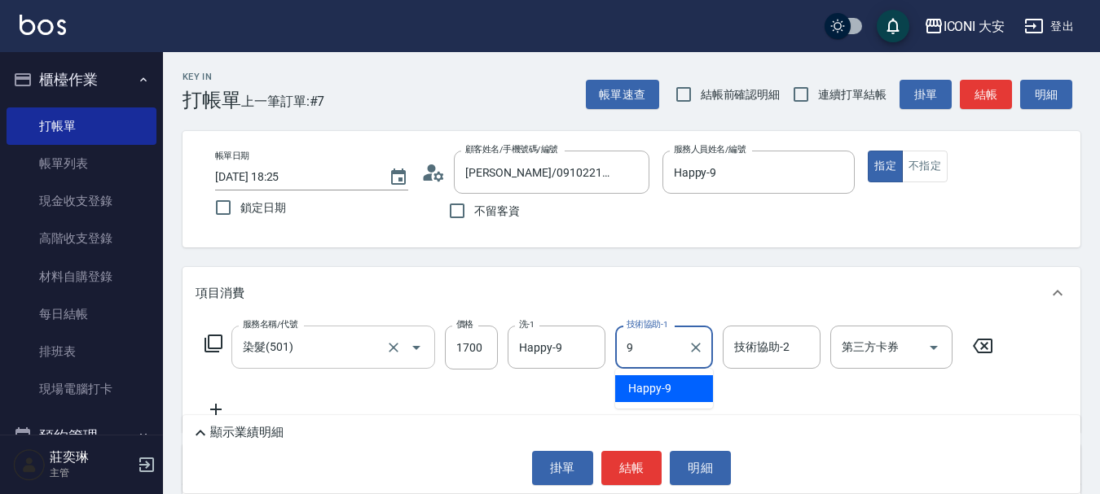
type input "Happy-9"
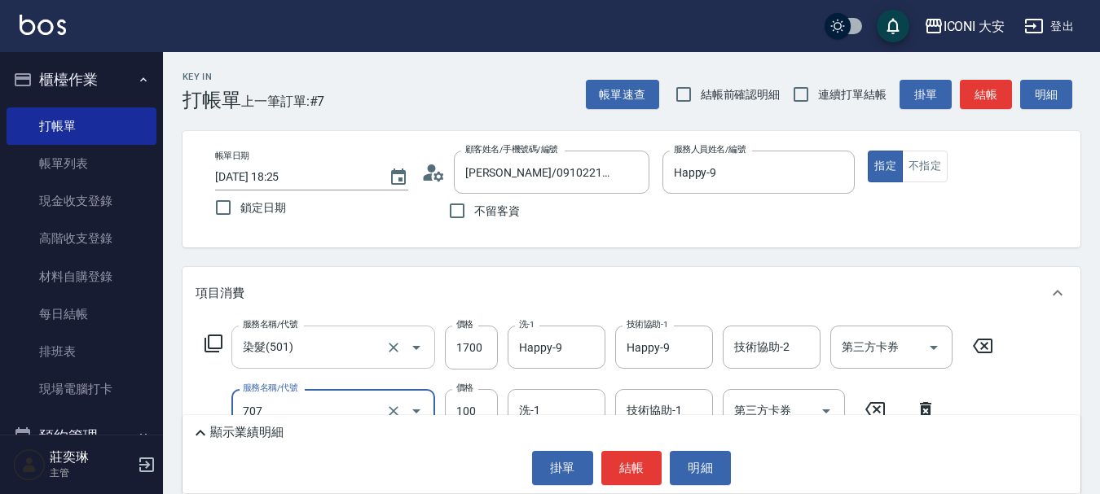
type input "瞬間護髮(707)"
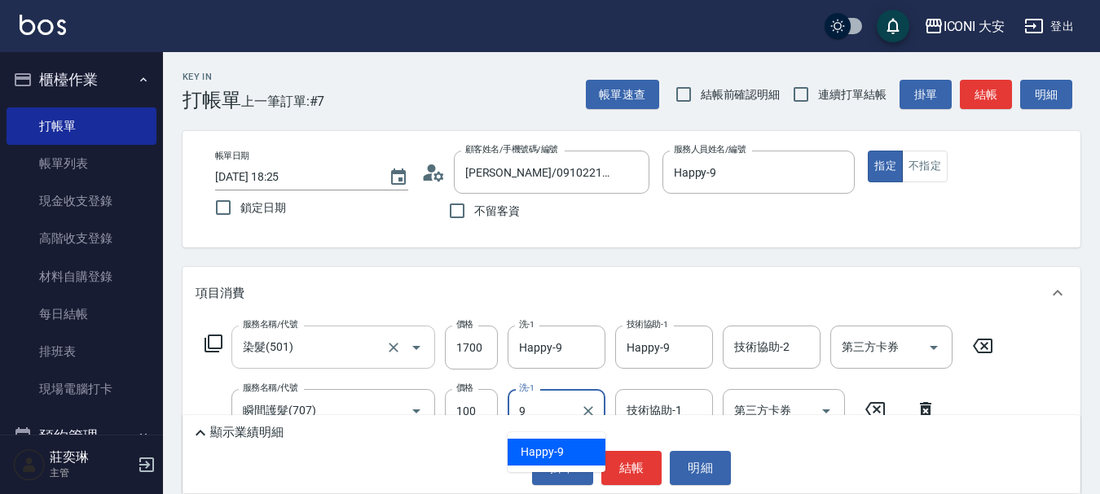
type input "Happy-9"
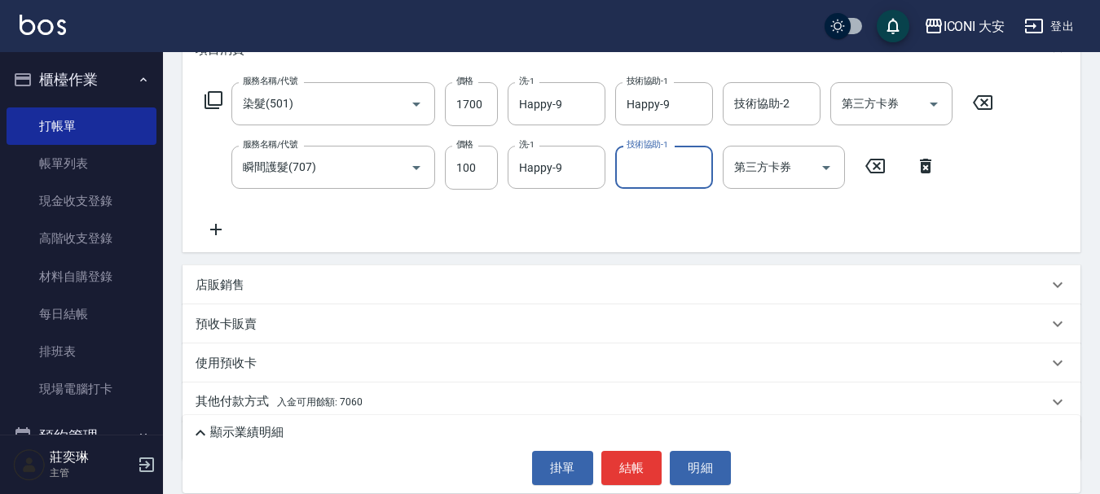
scroll to position [244, 0]
click at [333, 407] on p "其他付款方式 入金可用餘額: 7060" at bounding box center [279, 402] width 167 height 18
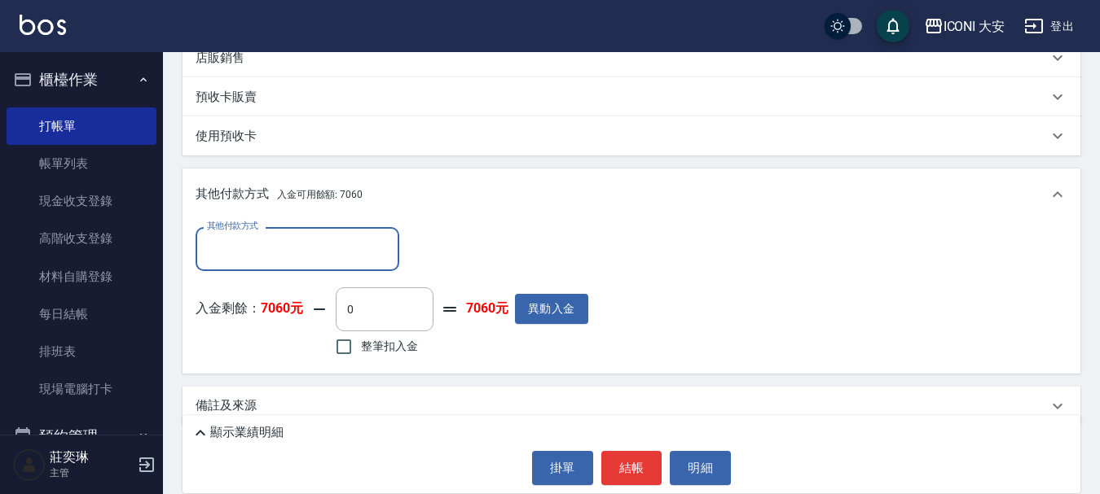
scroll to position [479, 0]
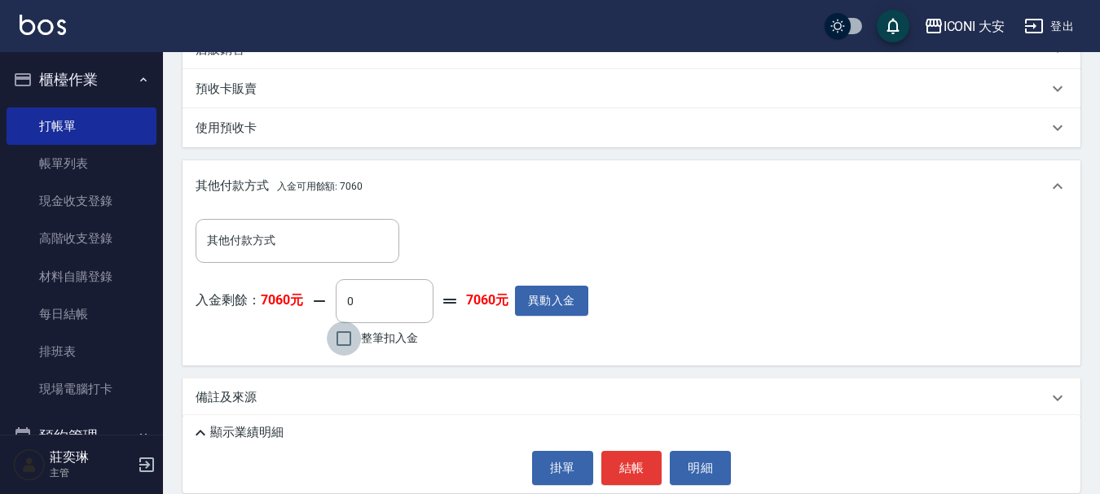
click at [350, 342] on input "整筆扣入金" at bounding box center [344, 339] width 34 height 34
checkbox input "true"
type input "1800"
click at [639, 472] on button "結帳" at bounding box center [631, 468] width 61 height 34
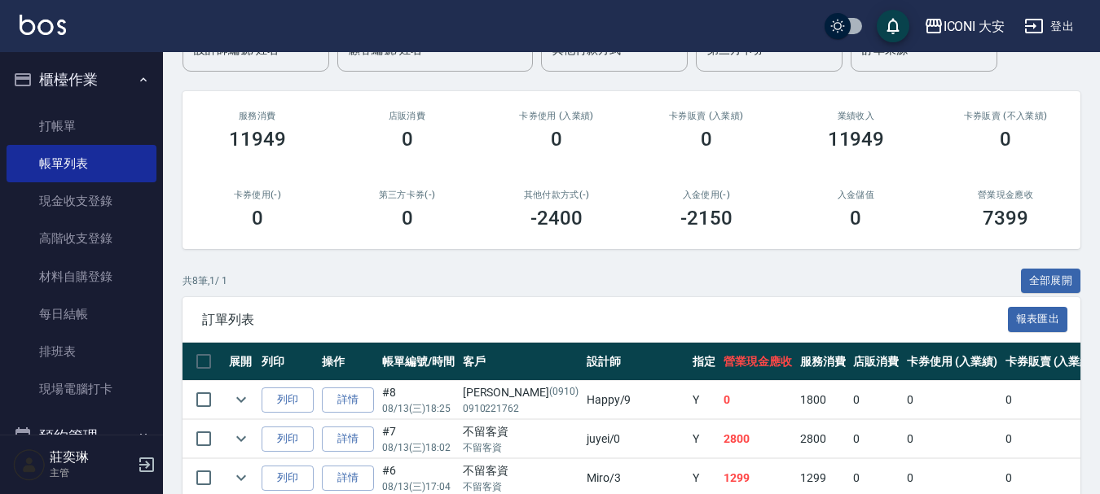
scroll to position [407, 0]
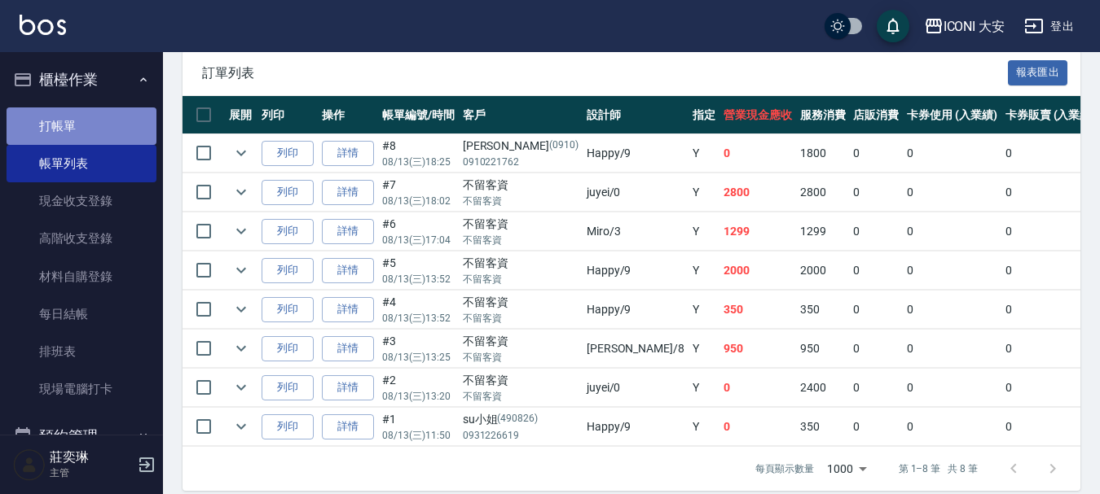
click at [81, 130] on link "打帳單" at bounding box center [82, 126] width 150 height 37
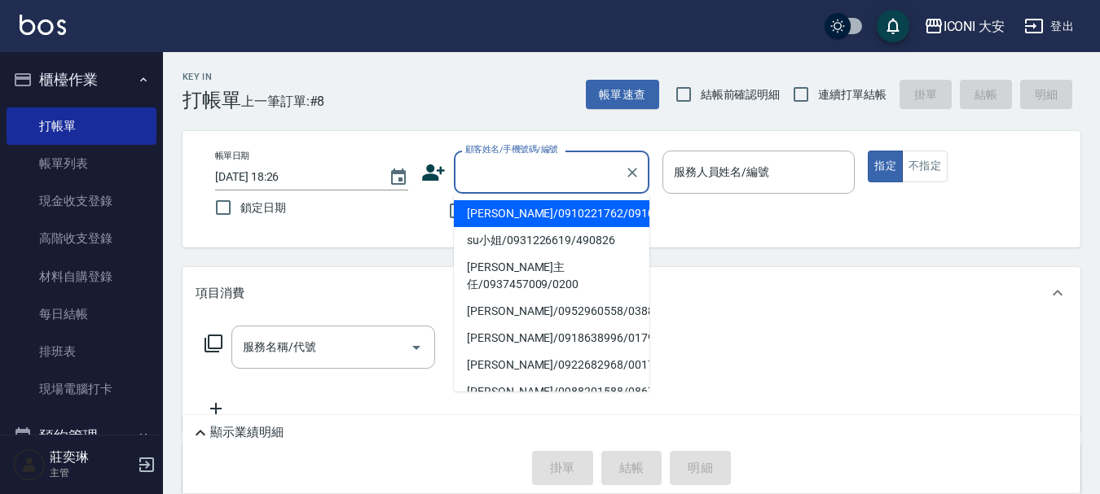
click at [493, 174] on input "顧客姓名/手機號碼/編號" at bounding box center [539, 172] width 156 height 29
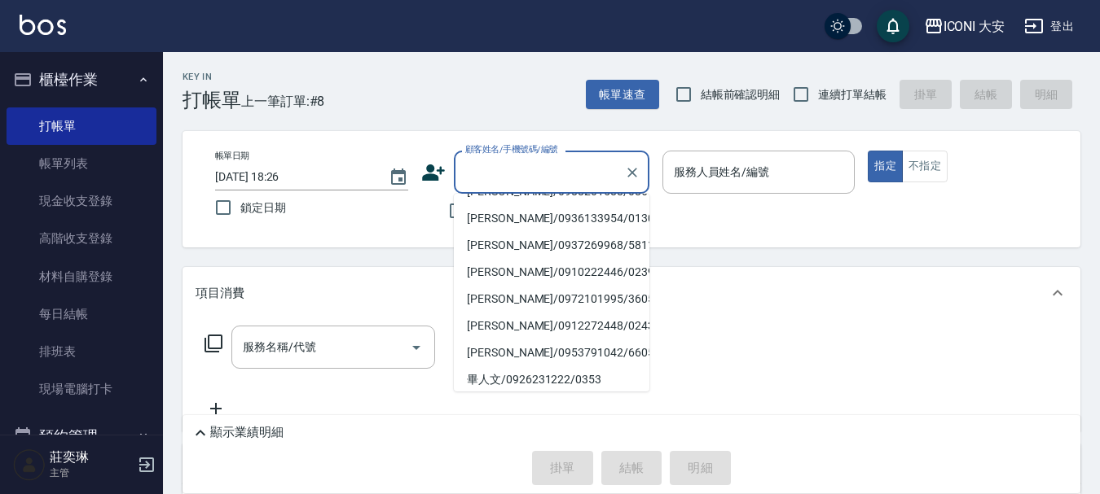
scroll to position [190, 0]
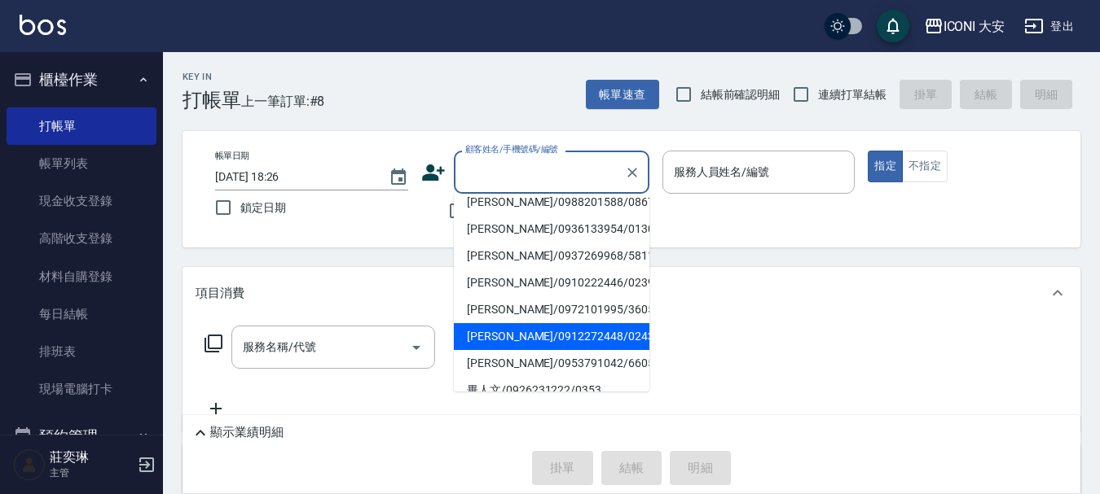
click at [503, 323] on li "[PERSON_NAME]/0912272448/0243" at bounding box center [552, 336] width 196 height 27
type input "[PERSON_NAME]/0912272448/0243"
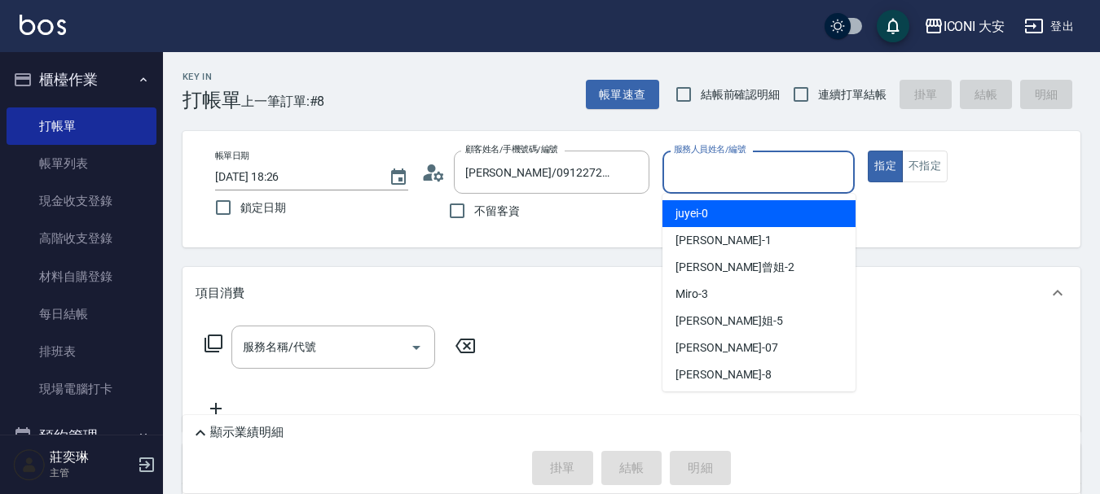
click at [757, 179] on input "服務人員姓名/編號" at bounding box center [759, 172] width 178 height 29
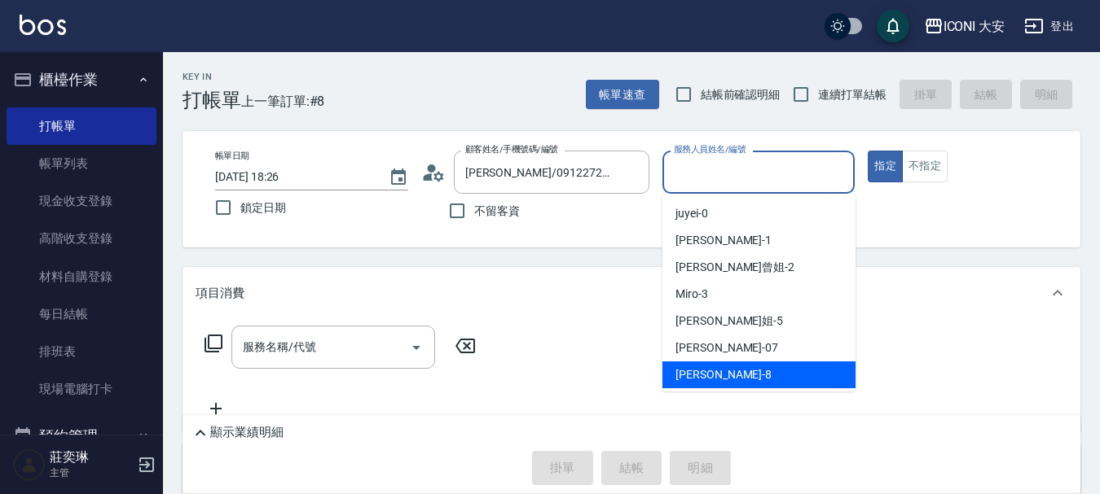
scroll to position [30, 0]
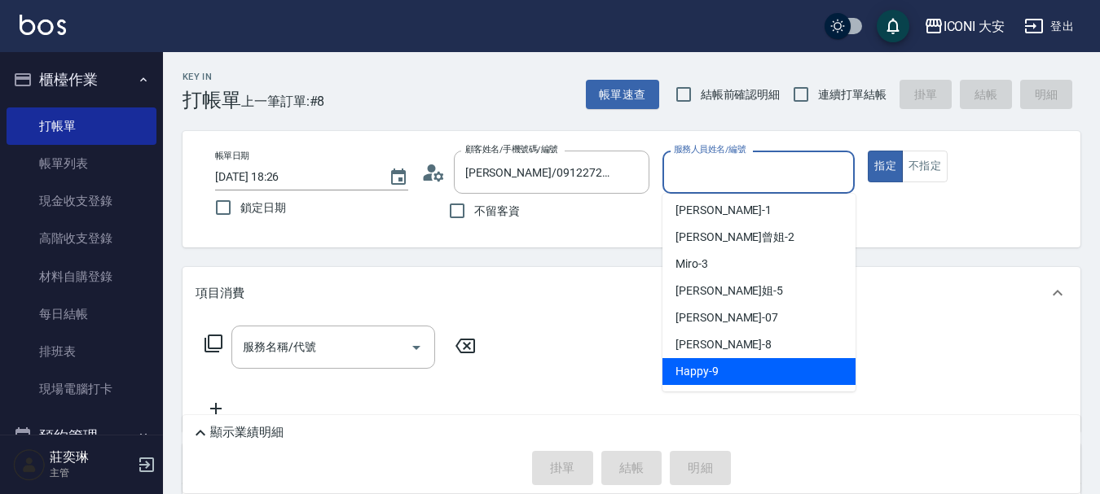
click at [722, 363] on div "Happy -9" at bounding box center [758, 371] width 193 height 27
type input "Happy-9"
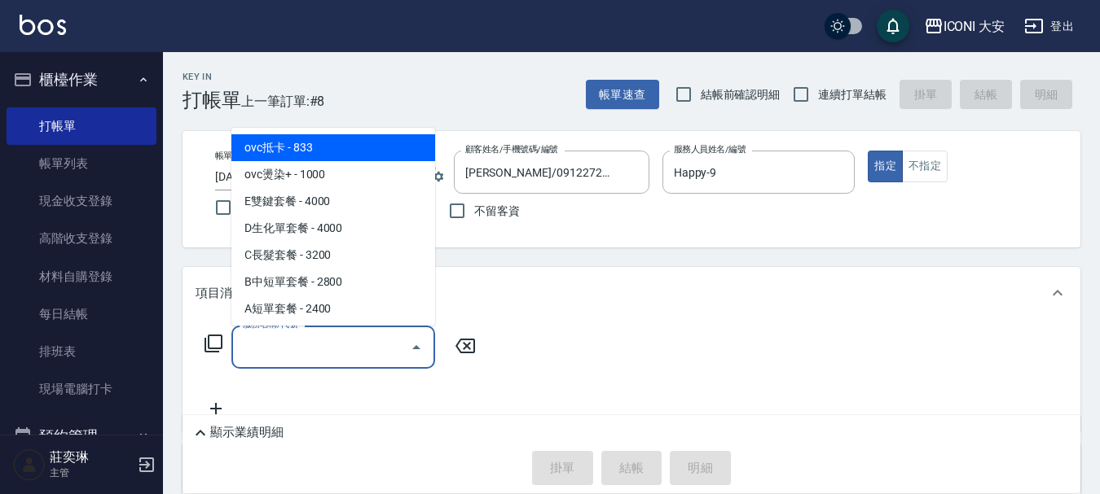
click at [371, 349] on input "服務名稱/代號" at bounding box center [321, 347] width 165 height 29
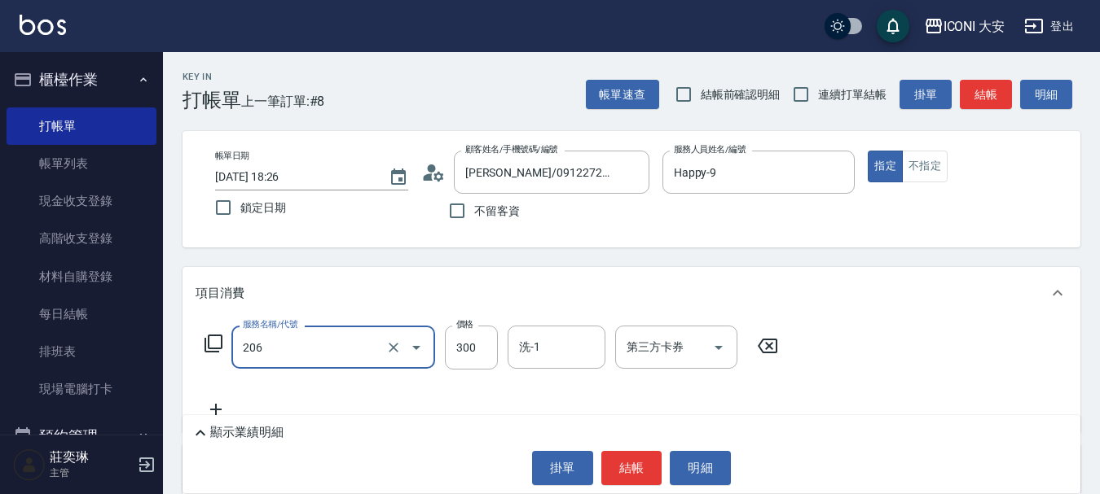
type input "洗髮(206)"
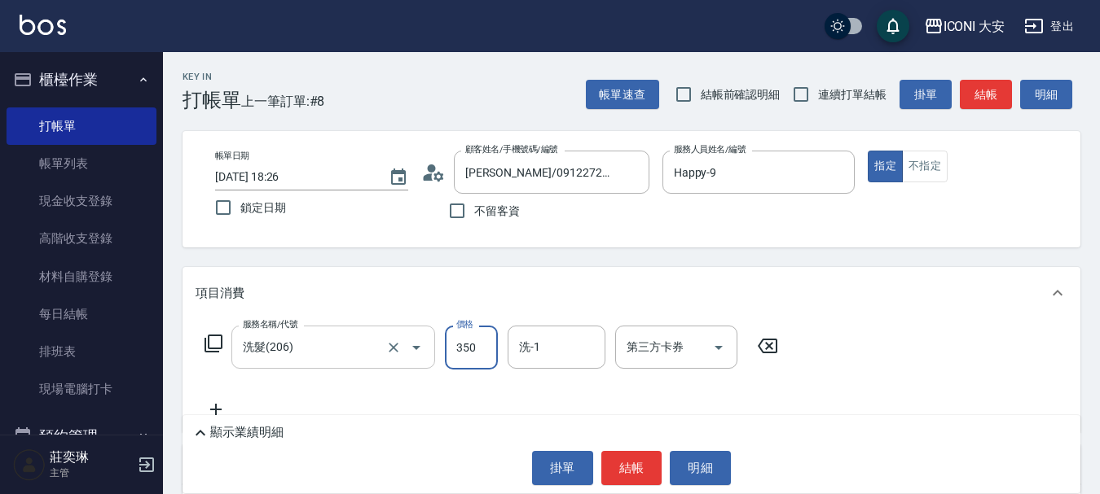
type input "350"
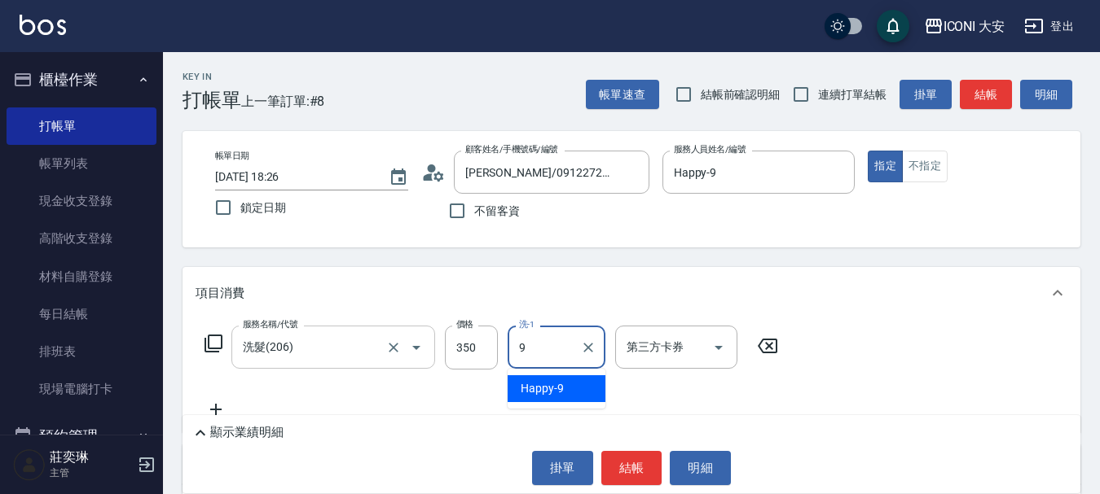
type input "Happy-9"
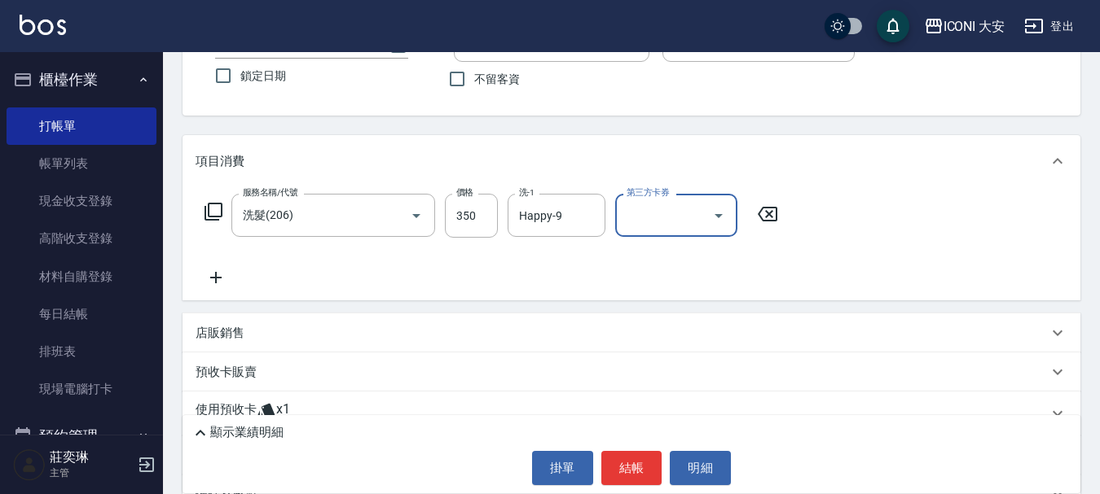
scroll to position [241, 0]
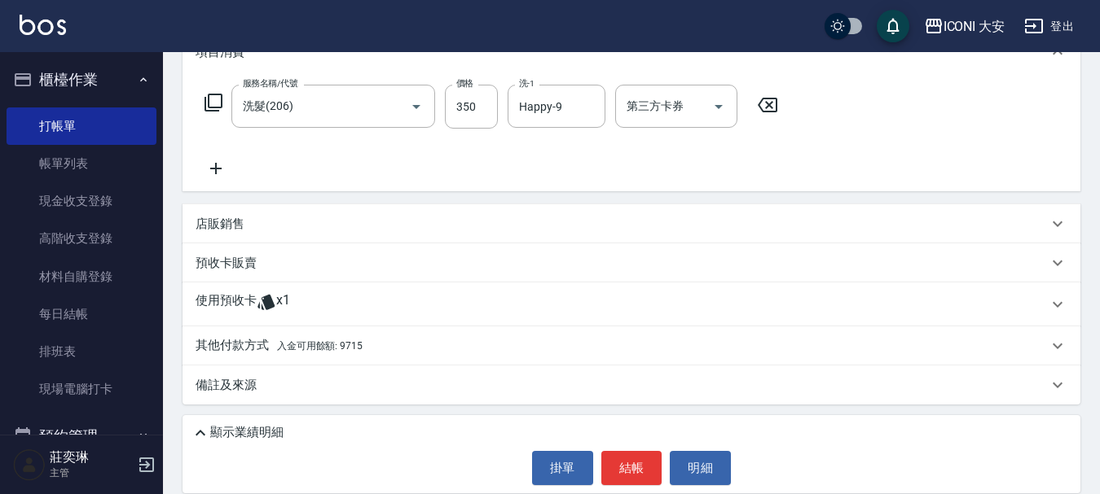
click at [352, 349] on span "入金可用餘額: 9715" at bounding box center [320, 346] width 86 height 11
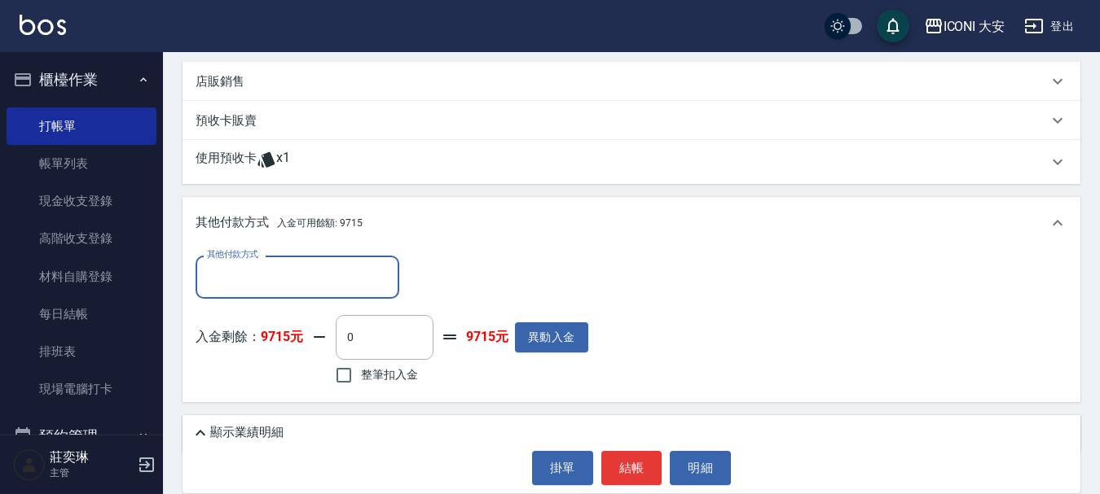
scroll to position [433, 0]
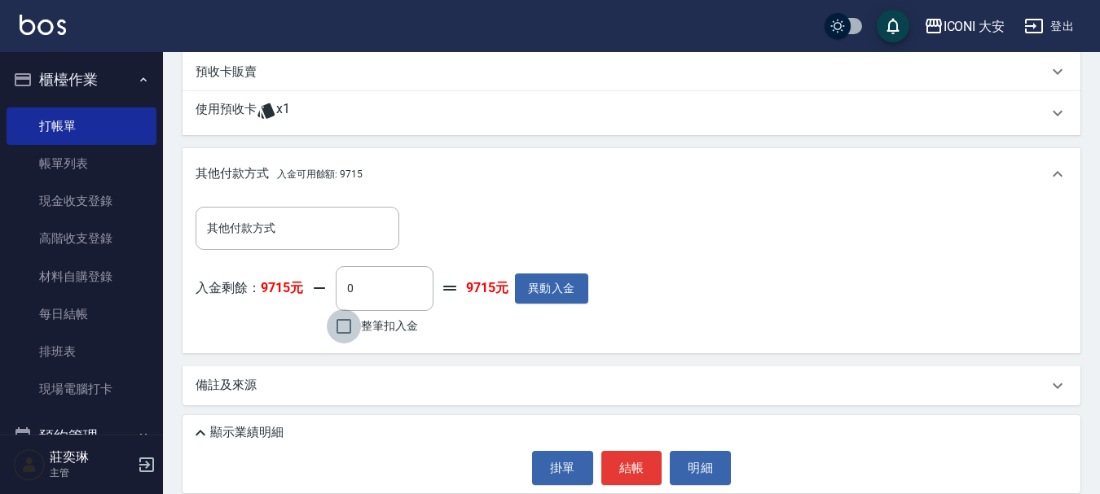
click at [345, 339] on input "整筆扣入金" at bounding box center [344, 327] width 34 height 34
checkbox input "true"
type input "350"
click at [630, 467] on button "結帳" at bounding box center [631, 468] width 61 height 34
